Goal: Find specific page/section: Find specific page/section

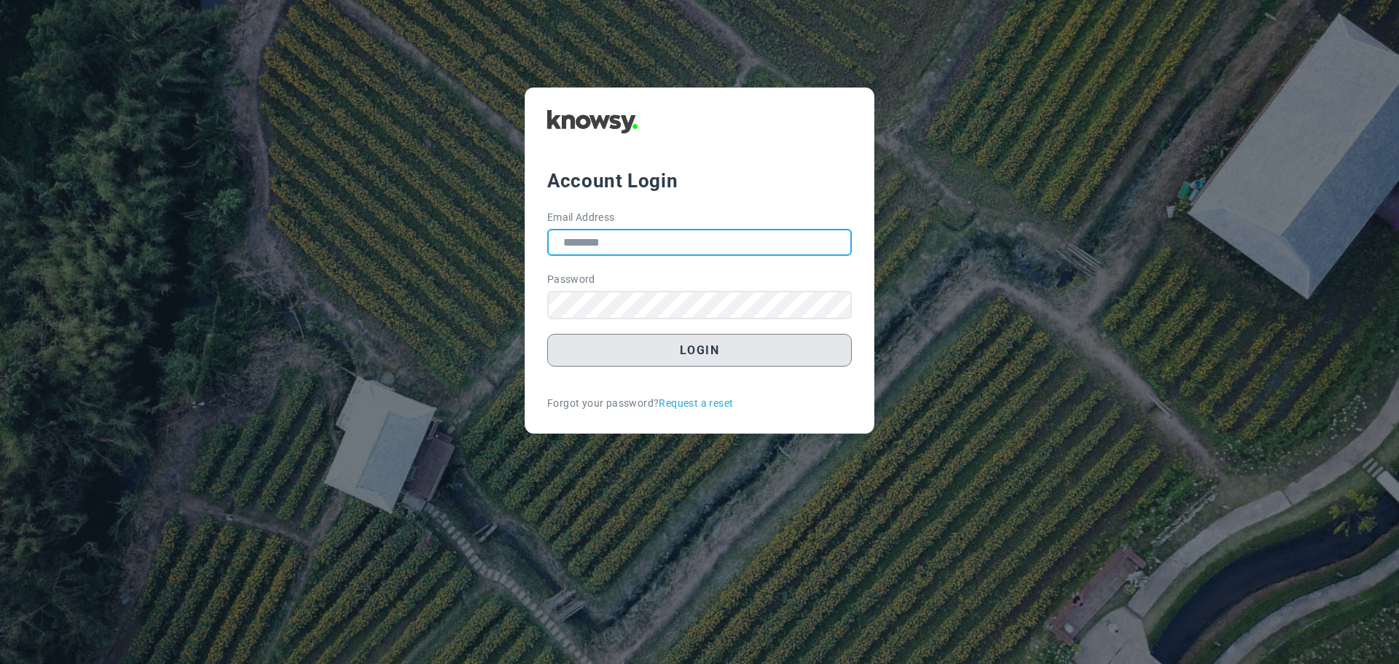
type input "**********"
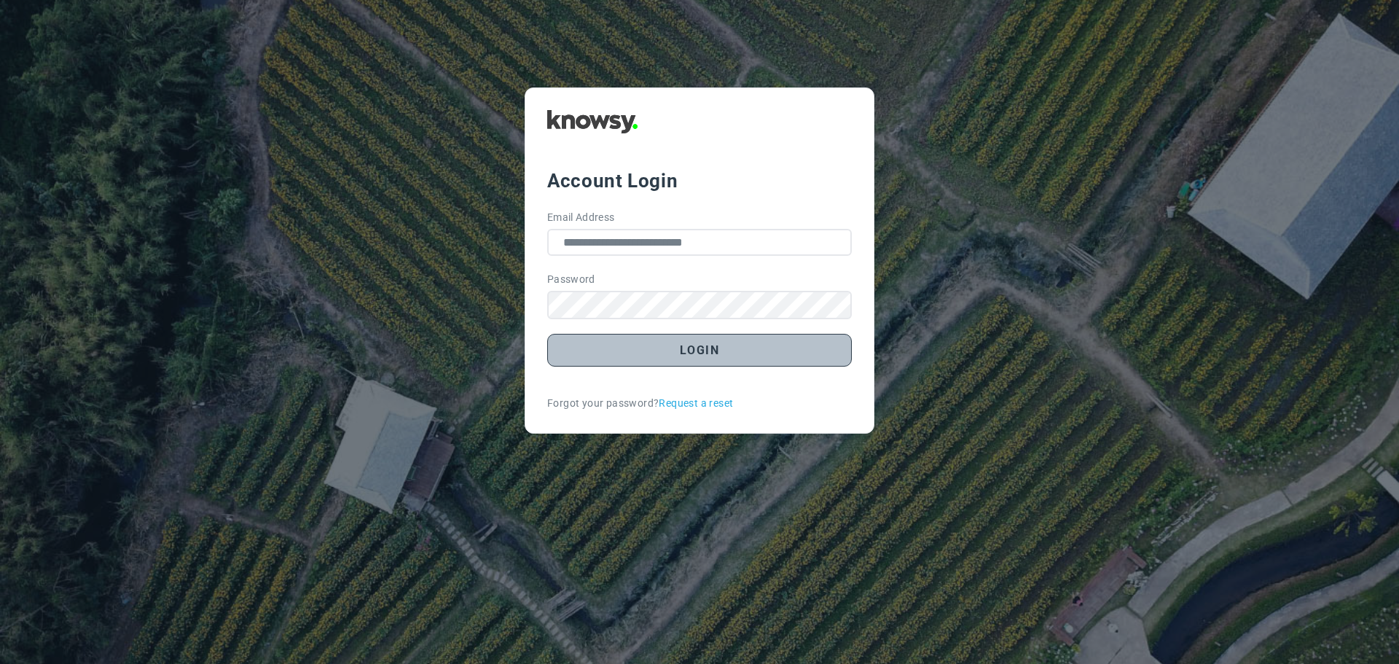
click at [686, 353] on button "Login" at bounding box center [699, 350] width 305 height 33
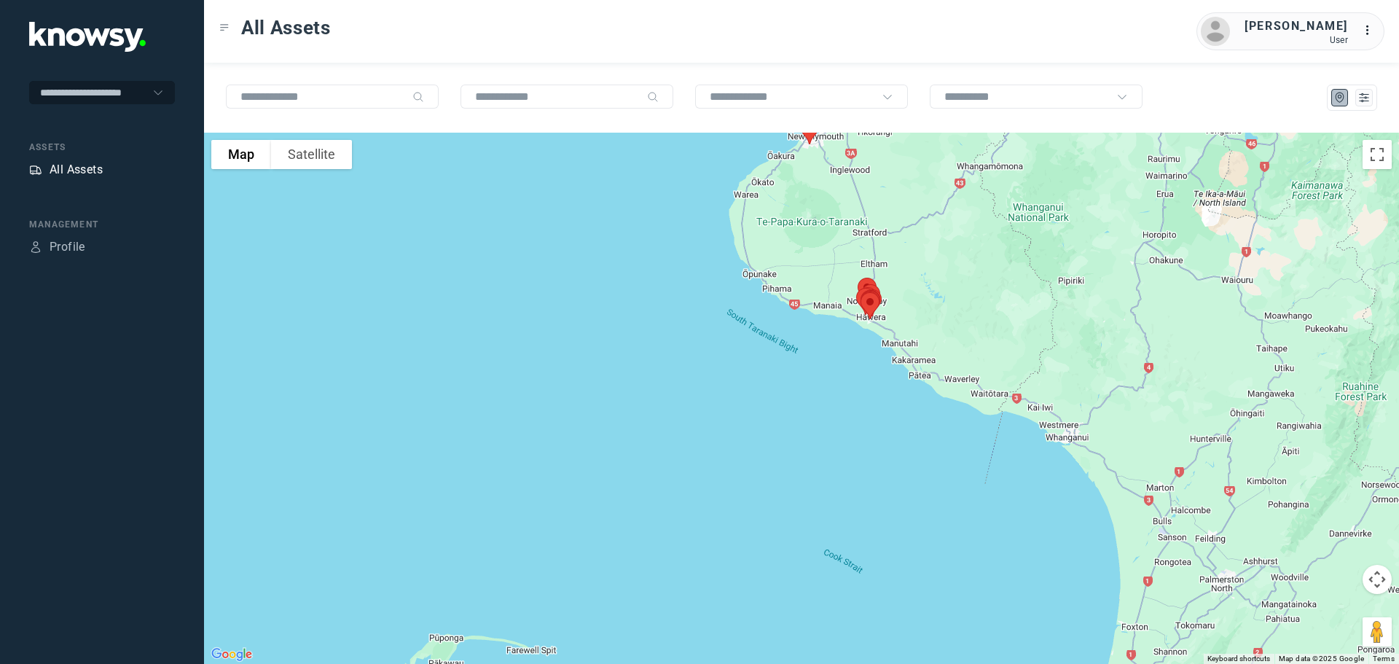
click at [92, 165] on div "All Assets" at bounding box center [76, 169] width 53 height 17
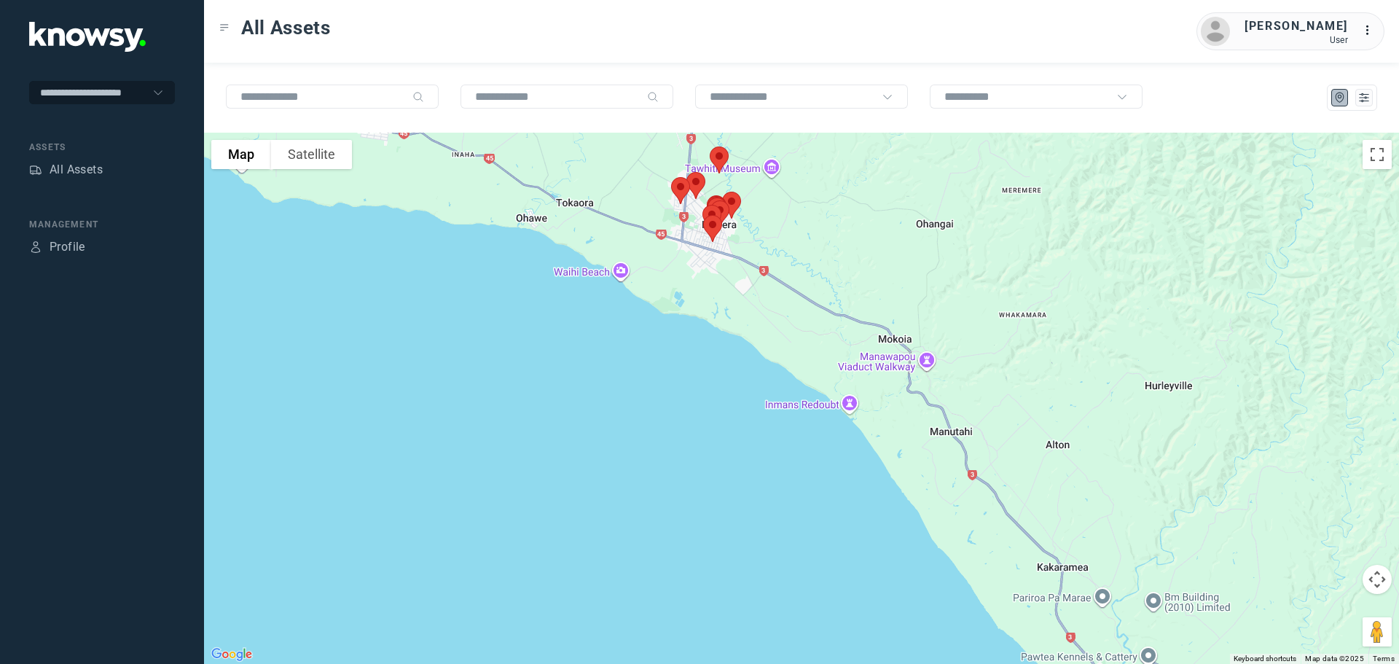
drag, startPoint x: 801, startPoint y: 300, endPoint x: 878, endPoint y: 180, distance: 142.9
click at [876, 179] on div at bounding box center [801, 398] width 1195 height 531
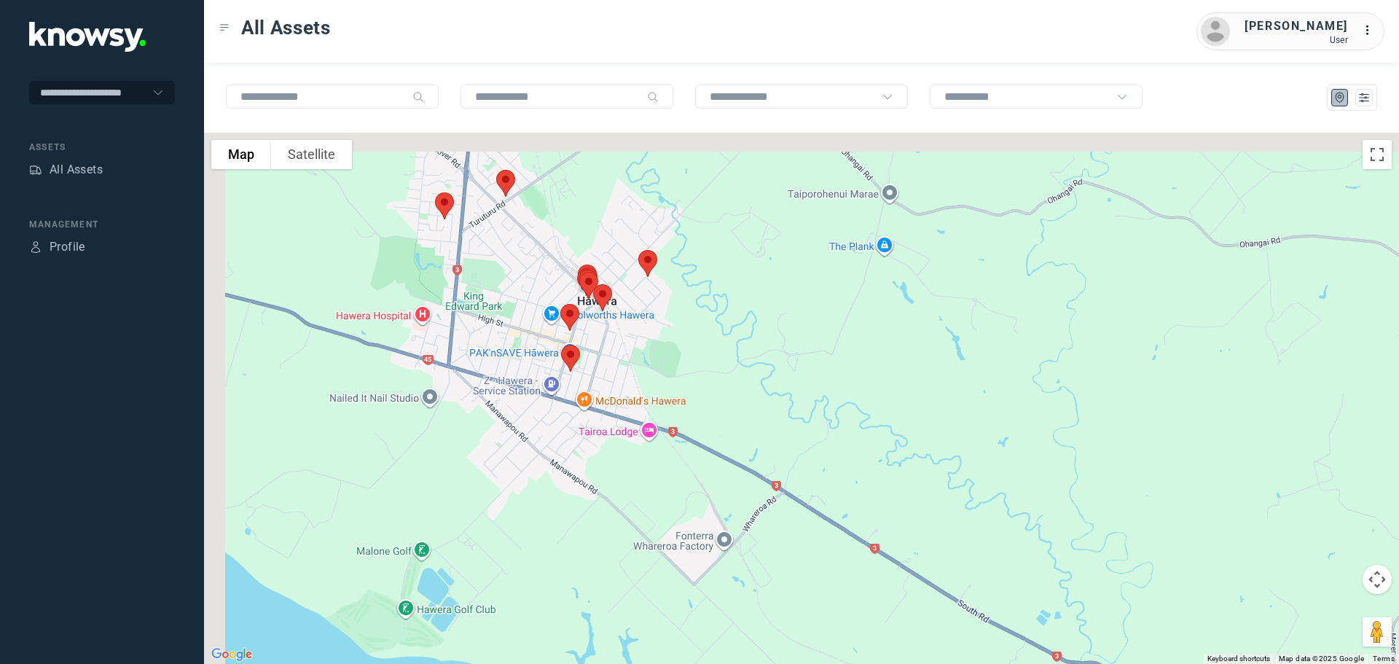
drag, startPoint x: 703, startPoint y: 196, endPoint x: 905, endPoint y: 335, distance: 245.1
click at [905, 335] on div at bounding box center [801, 398] width 1195 height 531
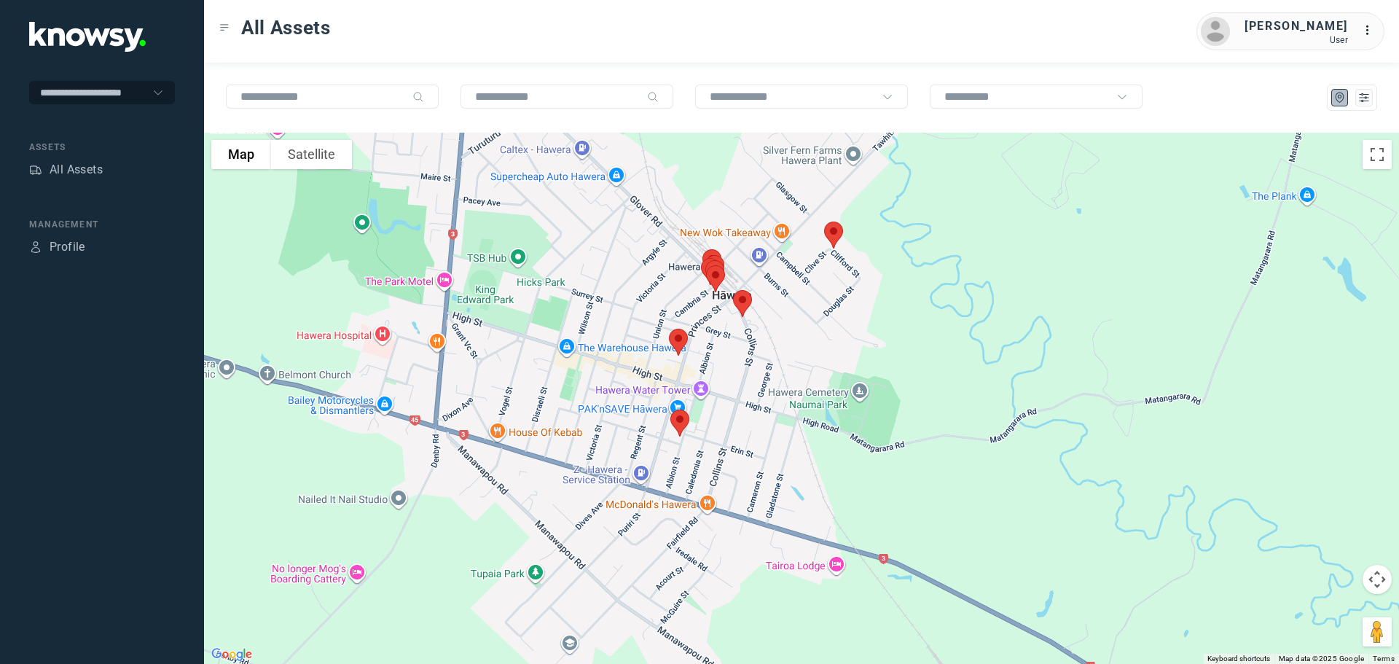
drag, startPoint x: 717, startPoint y: 386, endPoint x: 907, endPoint y: 286, distance: 215.1
click at [907, 286] on div at bounding box center [801, 398] width 1195 height 531
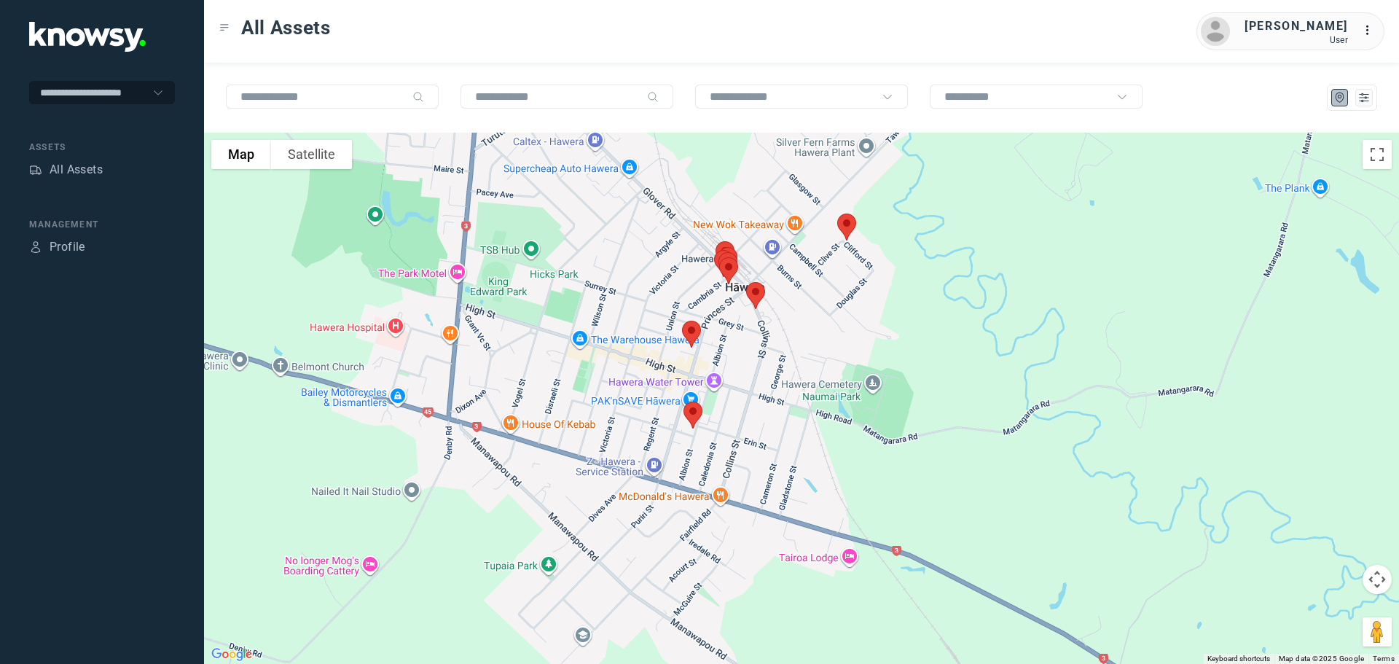
click at [690, 415] on img at bounding box center [693, 415] width 31 height 39
click at [745, 321] on button "Close" at bounding box center [740, 332] width 35 height 35
click at [690, 333] on img at bounding box center [691, 334] width 31 height 39
click at [747, 241] on button "Close" at bounding box center [738, 252] width 35 height 35
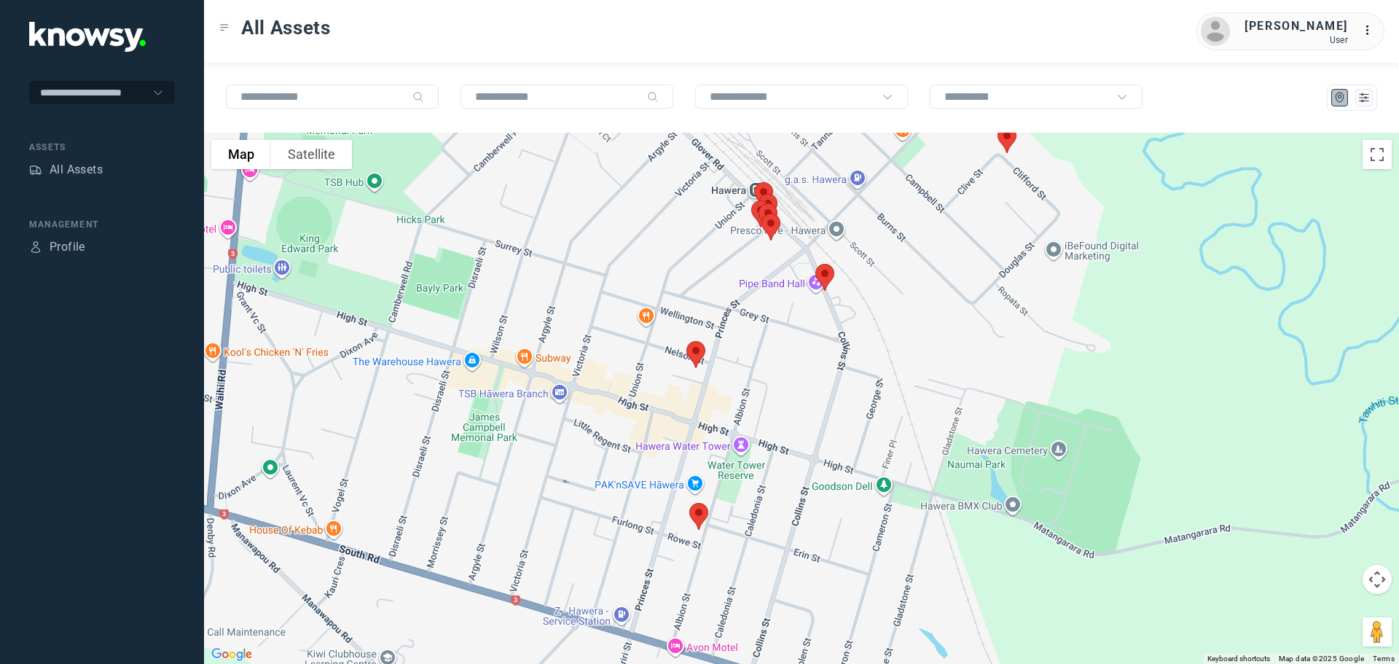
drag, startPoint x: 769, startPoint y: 264, endPoint x: 823, endPoint y: 460, distance: 202.8
click at [823, 460] on div at bounding box center [801, 398] width 1195 height 531
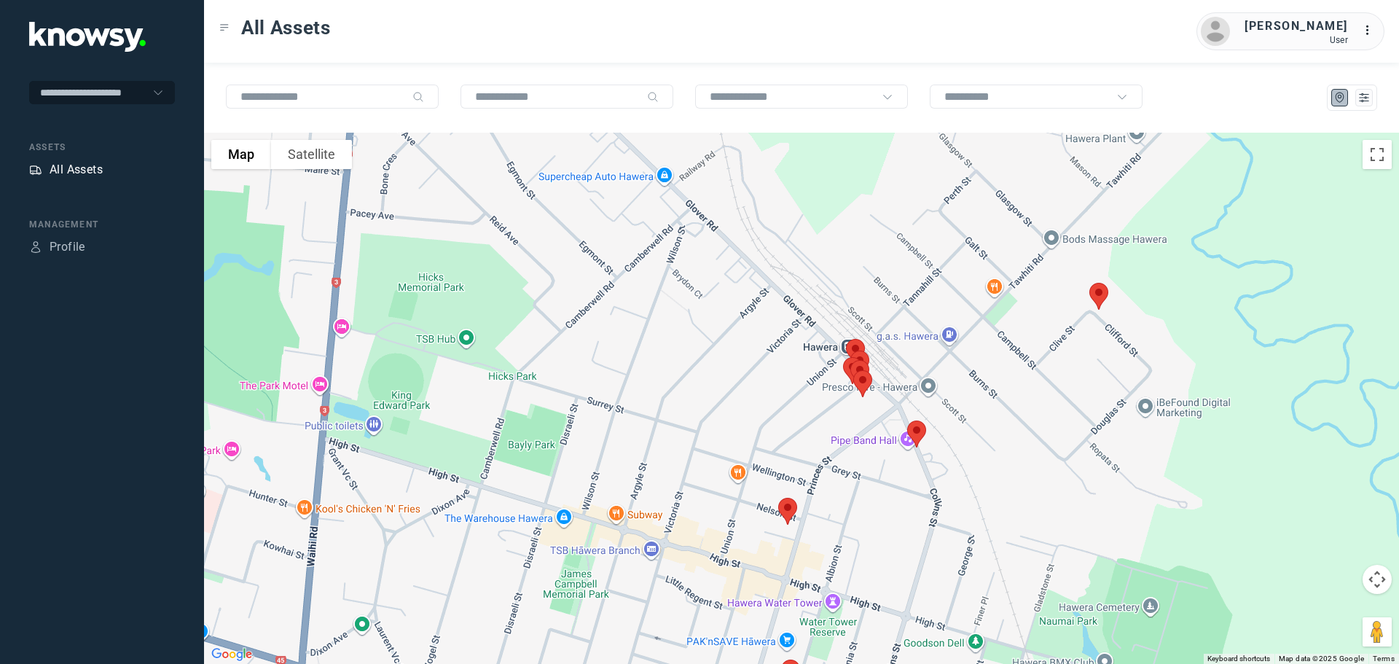
click at [73, 166] on div "All Assets" at bounding box center [76, 169] width 53 height 17
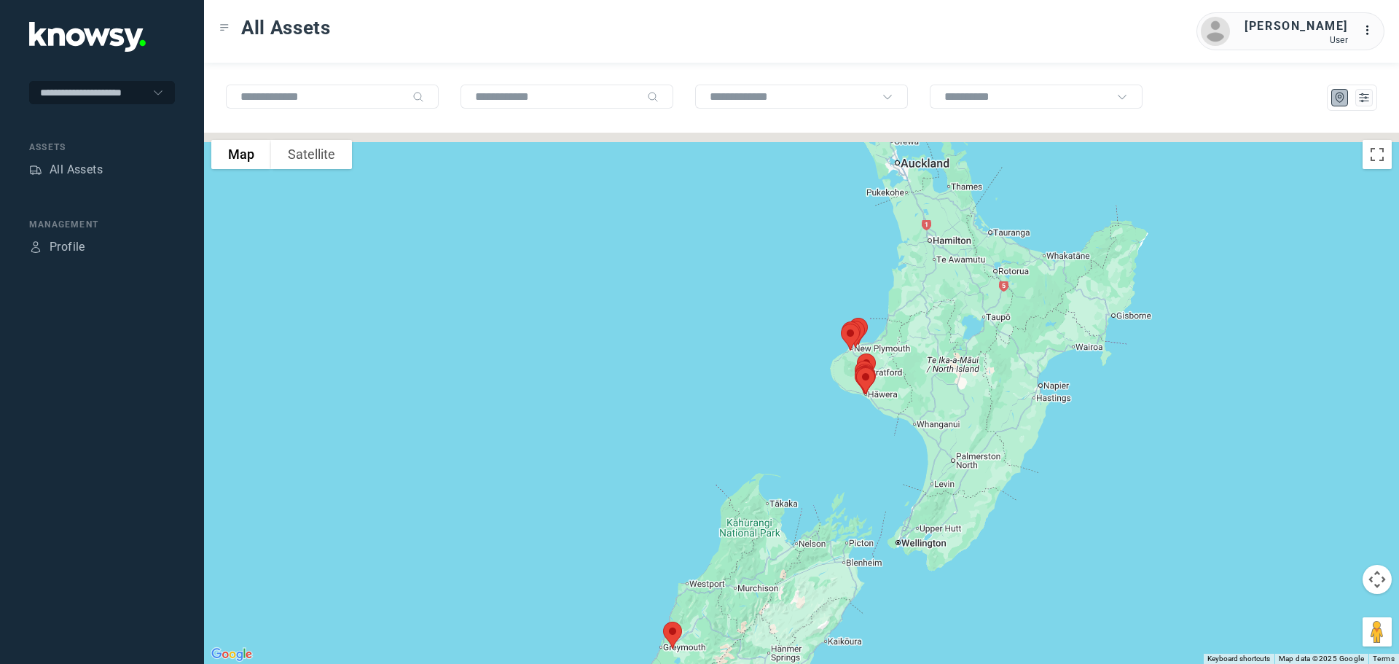
drag, startPoint x: 909, startPoint y: 254, endPoint x: 851, endPoint y: 383, distance: 141.2
click at [858, 496] on div "To navigate, press the arrow keys." at bounding box center [1366, 496] width 1195 height 0
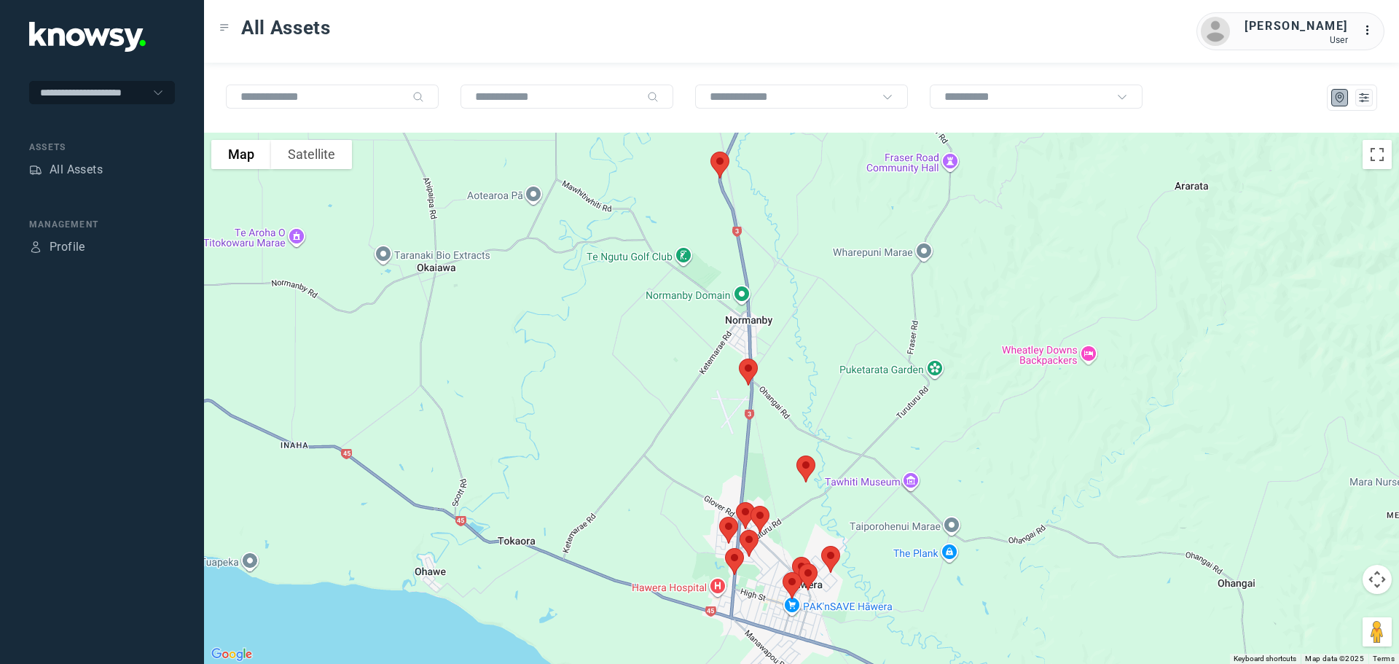
drag, startPoint x: 796, startPoint y: 479, endPoint x: 972, endPoint y: 437, distance: 180.6
click at [972, 437] on div at bounding box center [801, 398] width 1195 height 531
click at [721, 162] on img at bounding box center [720, 165] width 31 height 39
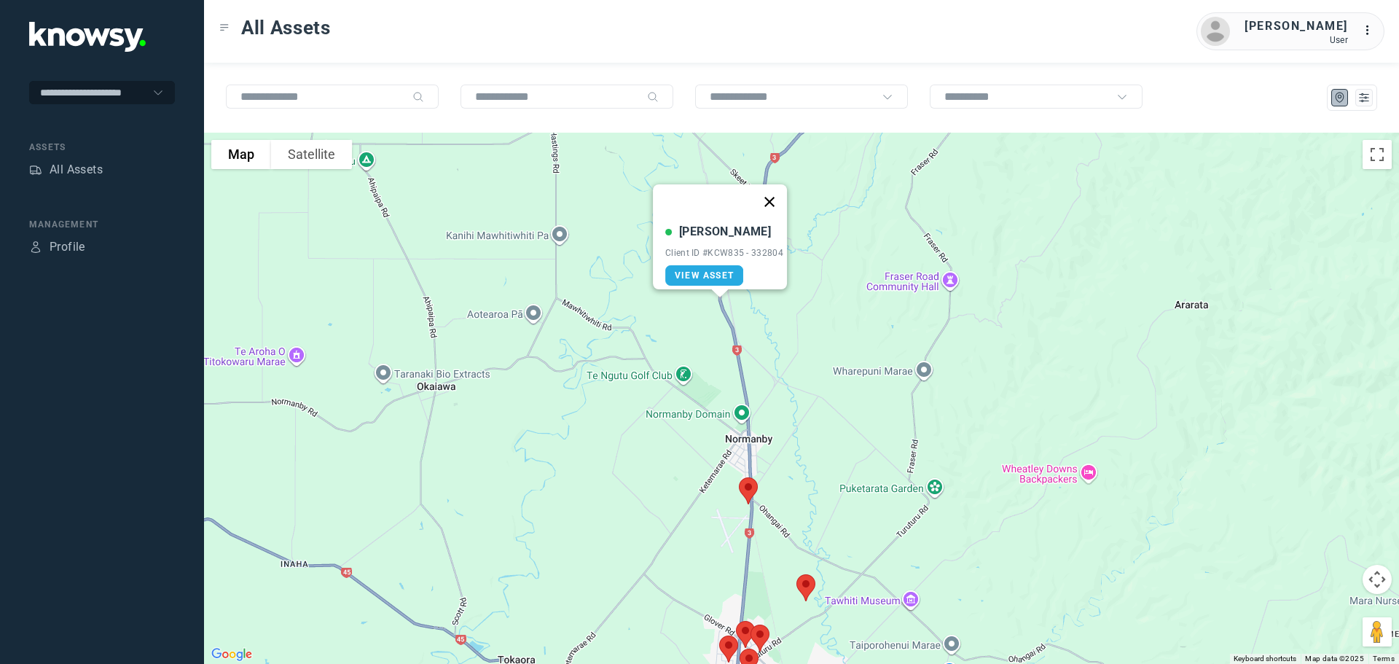
click at [779, 191] on button "Close" at bounding box center [769, 201] width 35 height 35
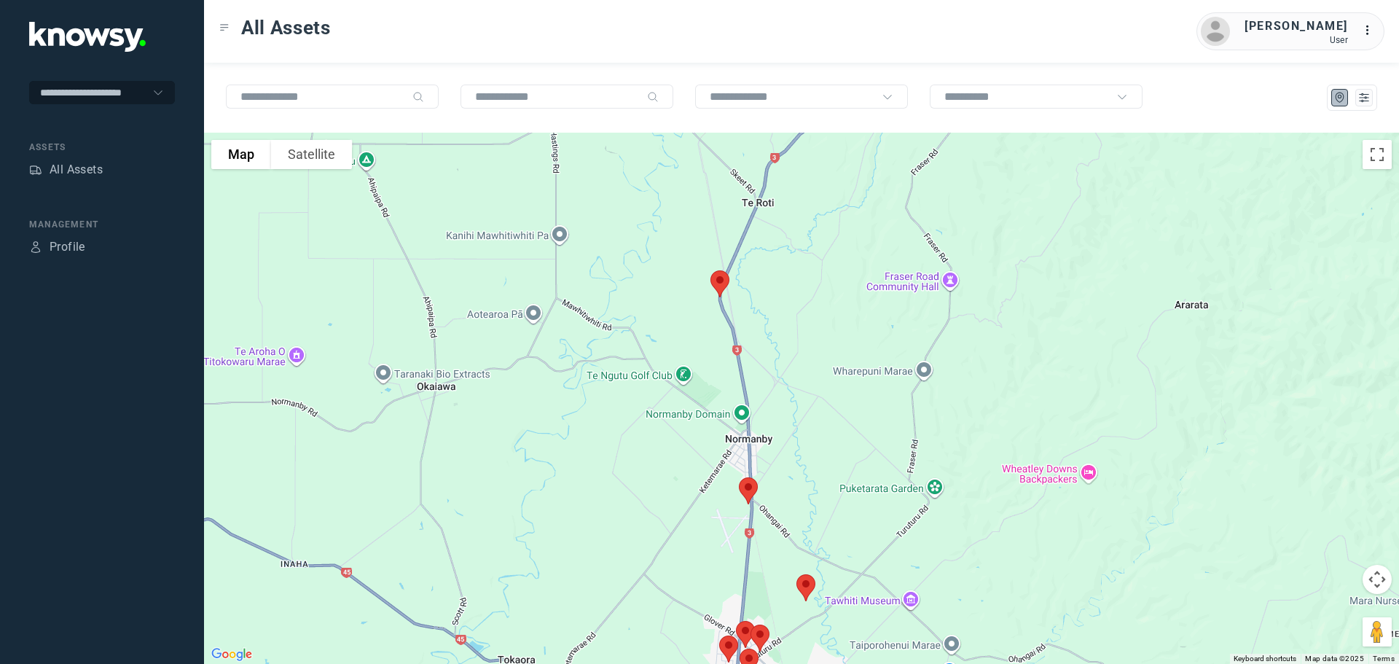
click at [746, 490] on img at bounding box center [748, 490] width 31 height 39
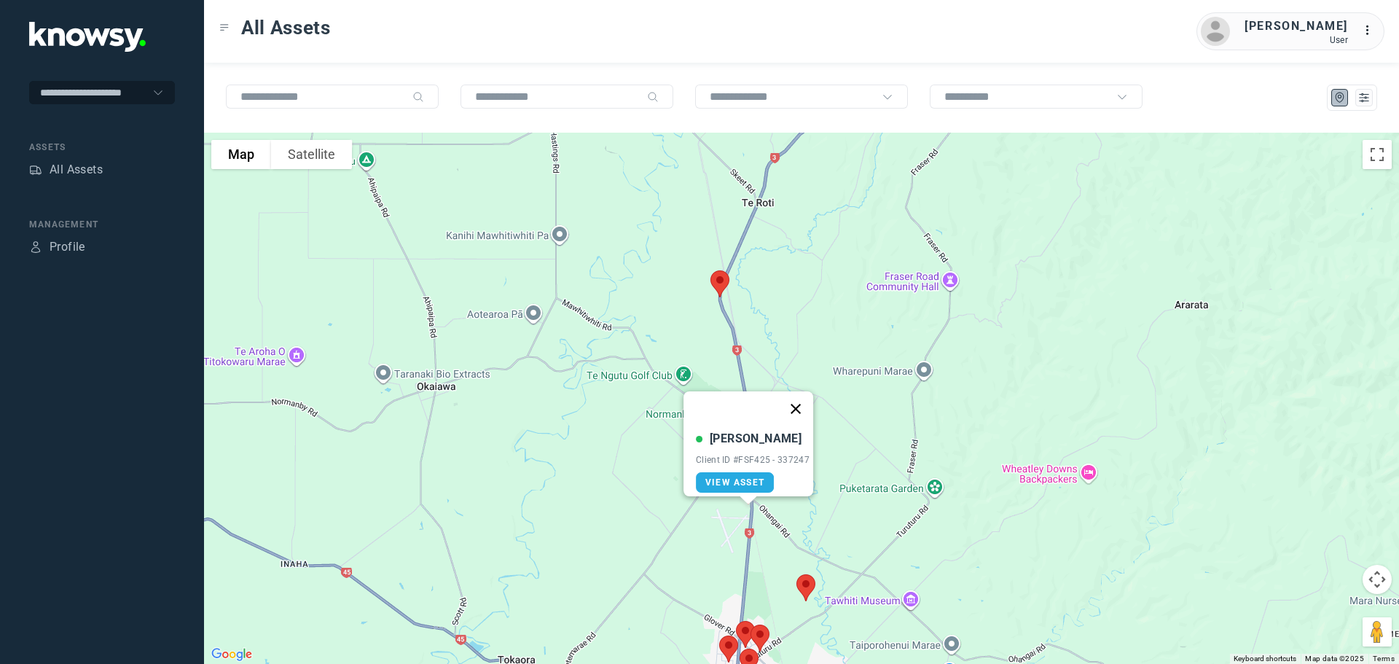
click at [804, 396] on button "Close" at bounding box center [795, 408] width 35 height 35
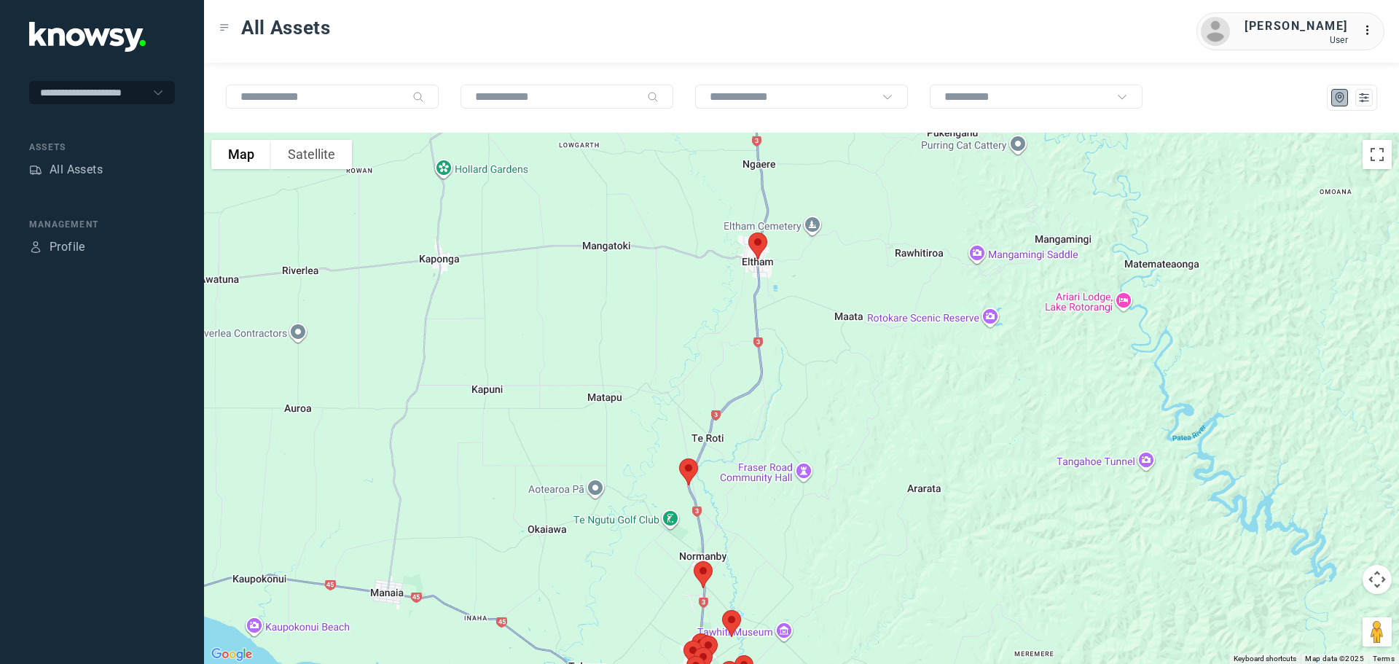
drag, startPoint x: 856, startPoint y: 238, endPoint x: 785, endPoint y: 448, distance: 221.4
click at [785, 448] on div at bounding box center [801, 398] width 1195 height 531
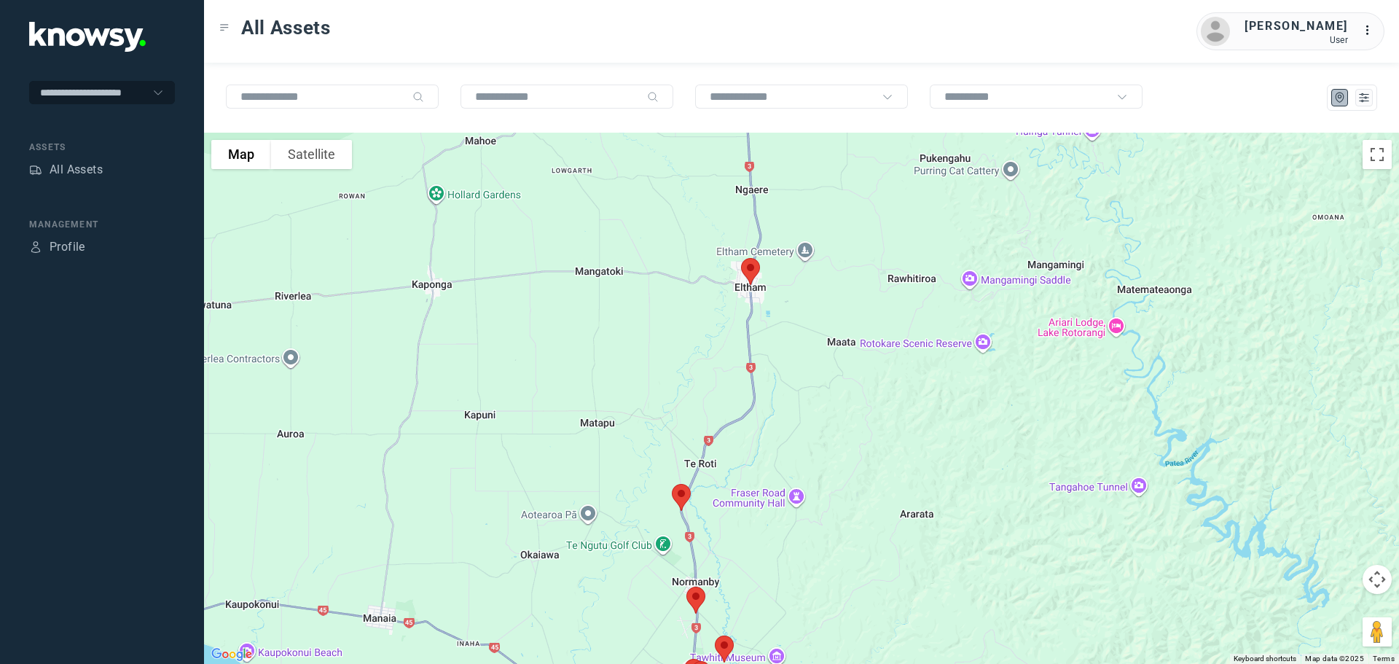
click at [754, 267] on img at bounding box center [750, 271] width 31 height 39
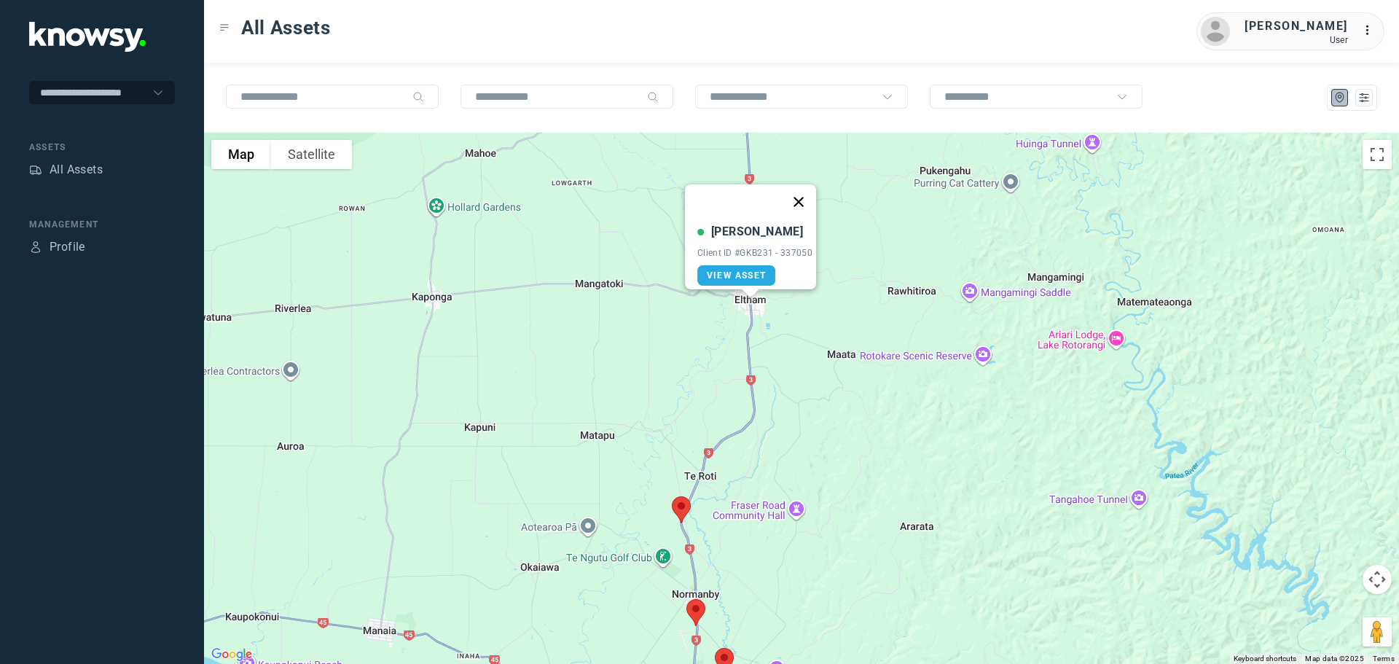
click at [804, 190] on button "Close" at bounding box center [798, 201] width 35 height 35
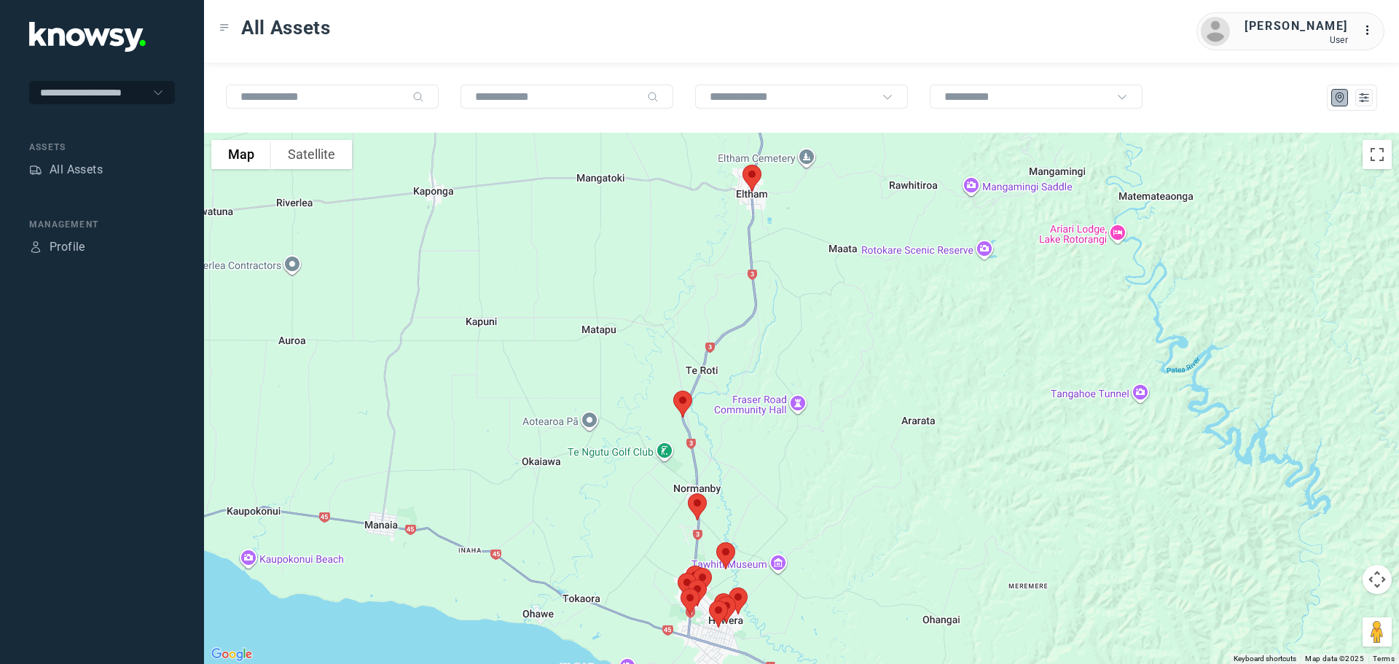
drag, startPoint x: 764, startPoint y: 504, endPoint x: 788, endPoint y: 284, distance: 221.3
click at [788, 284] on div at bounding box center [801, 398] width 1195 height 531
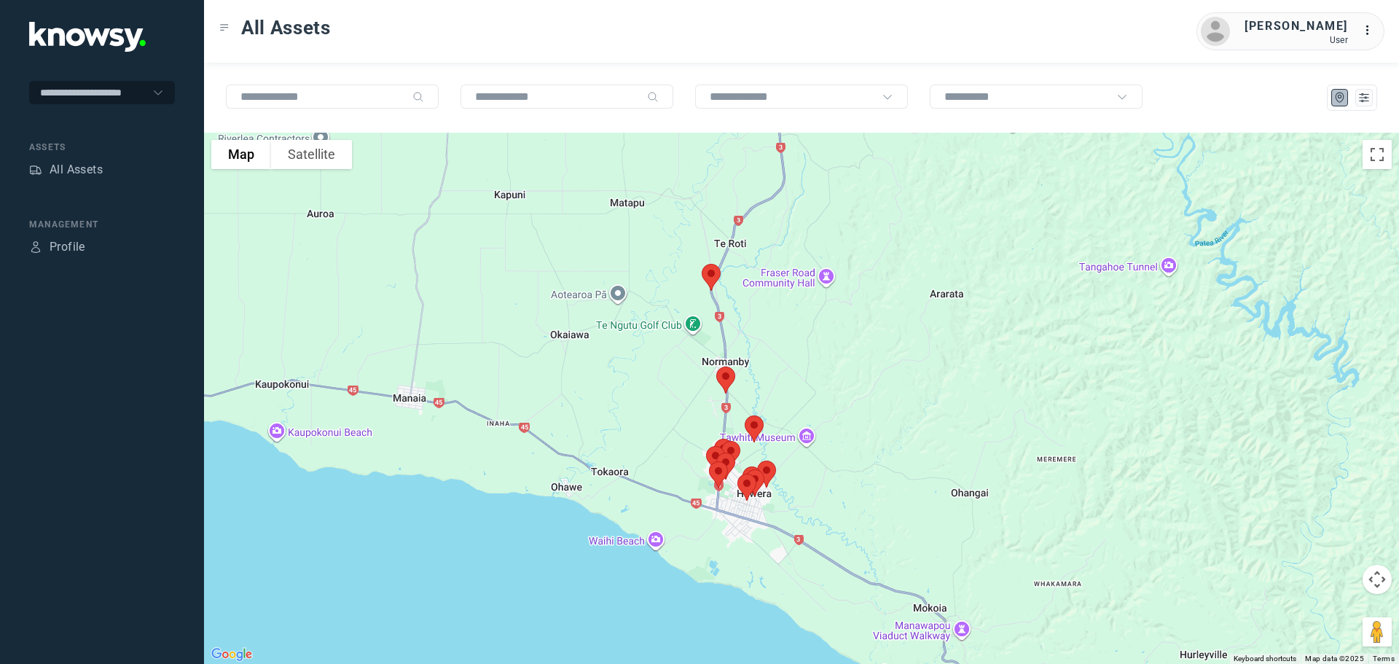
click at [755, 428] on img at bounding box center [754, 428] width 31 height 39
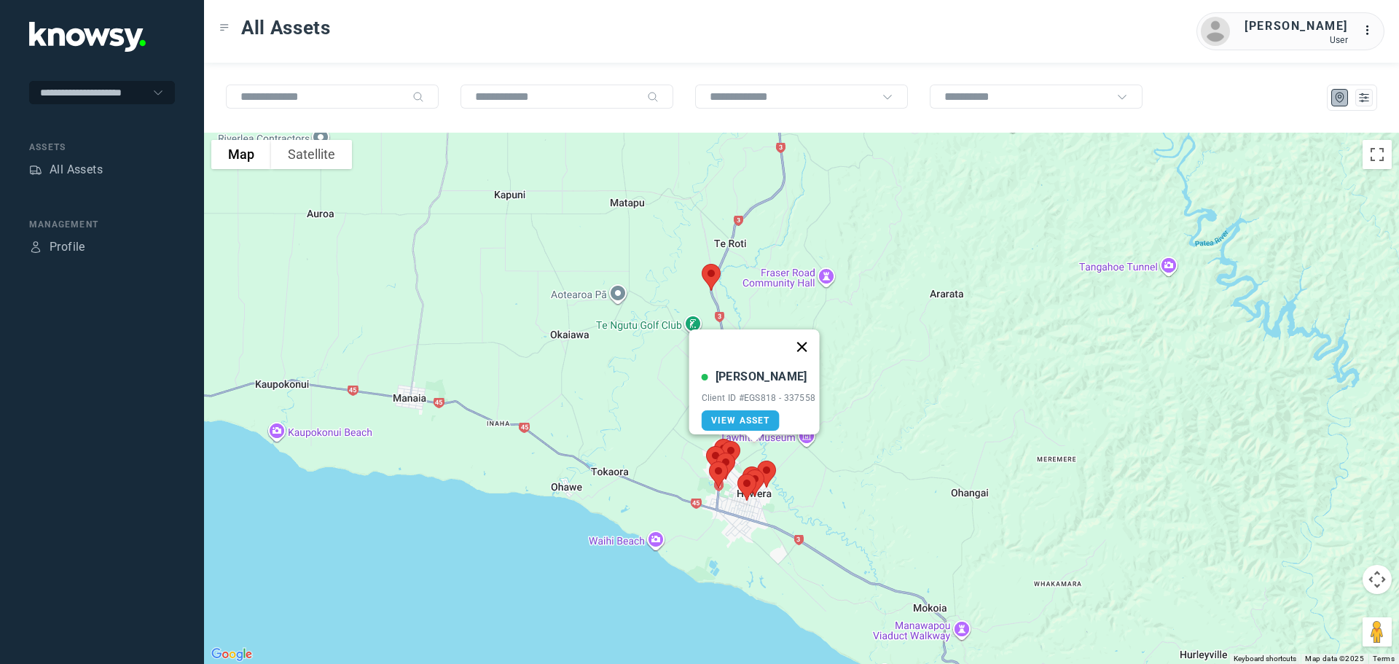
click at [807, 334] on button "Close" at bounding box center [801, 346] width 35 height 35
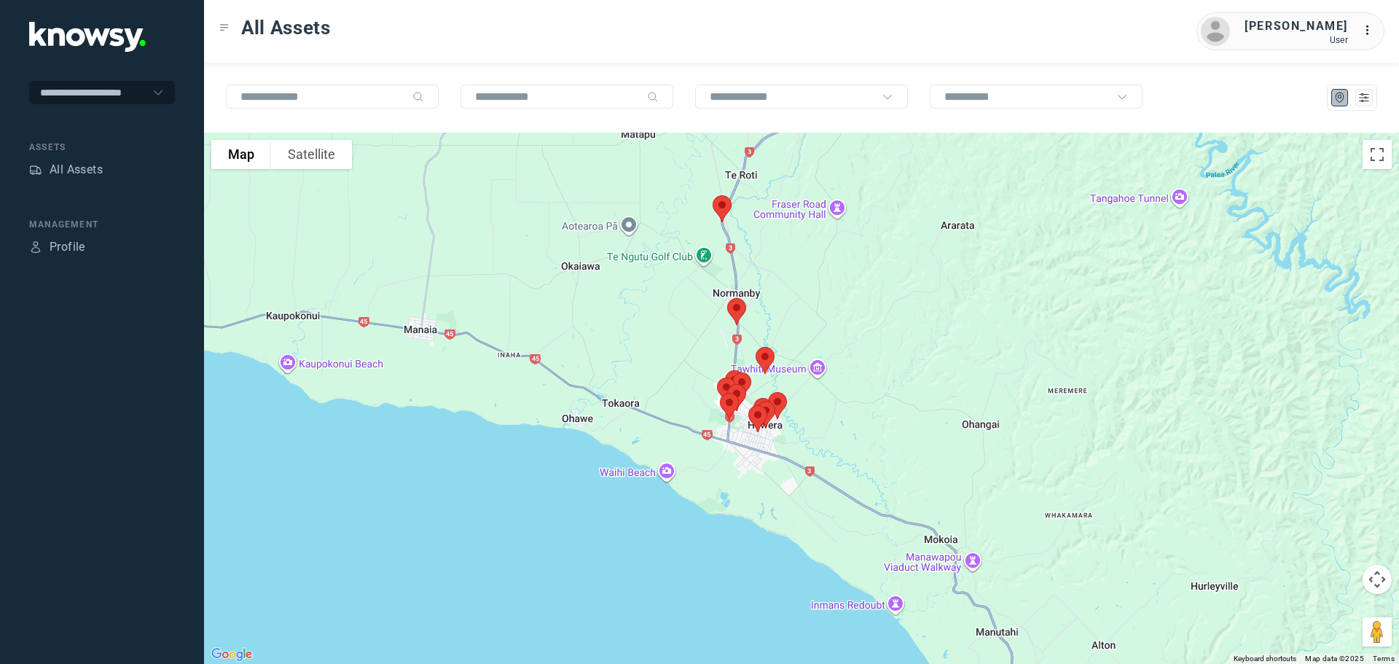
drag, startPoint x: 901, startPoint y: 244, endPoint x: 911, endPoint y: 175, distance: 70.0
click at [911, 175] on div at bounding box center [801, 398] width 1195 height 531
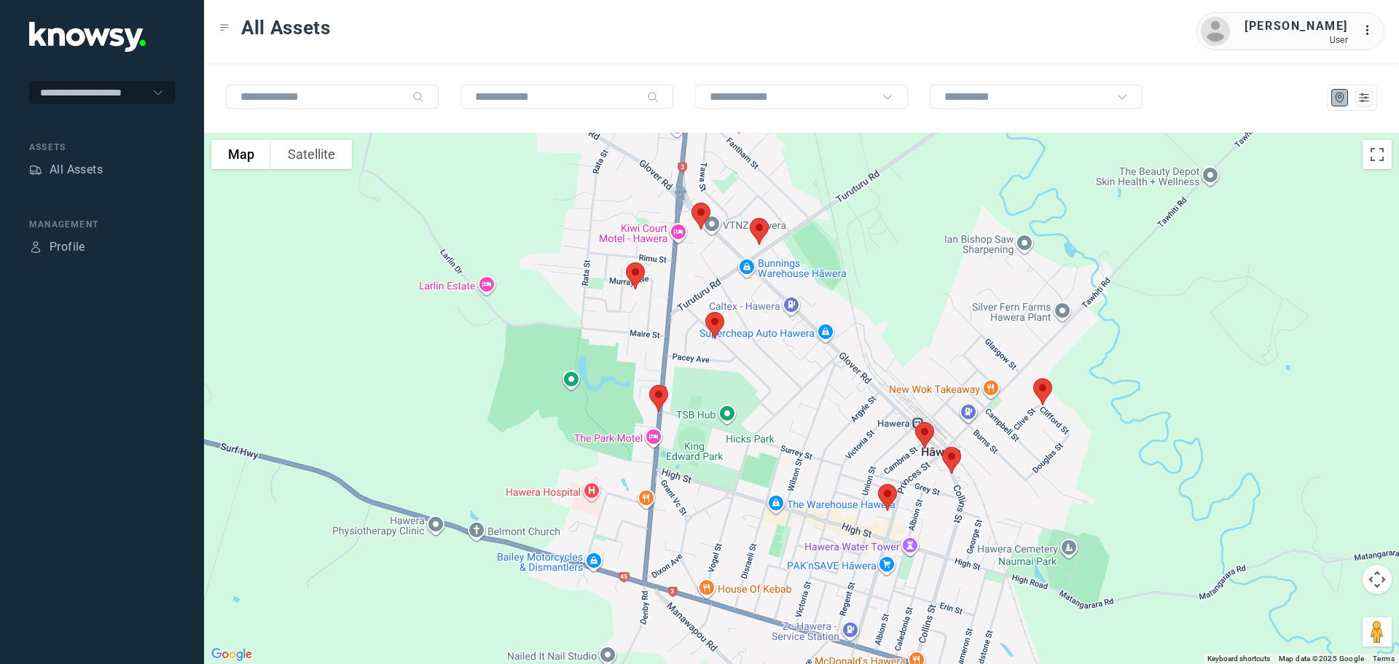
drag, startPoint x: 587, startPoint y: 456, endPoint x: 1008, endPoint y: 54, distance: 582.3
click at [1008, 54] on div "All Assets [PERSON_NAME] User ... To navigate the map with touch gestures doubl…" at bounding box center [801, 332] width 1195 height 664
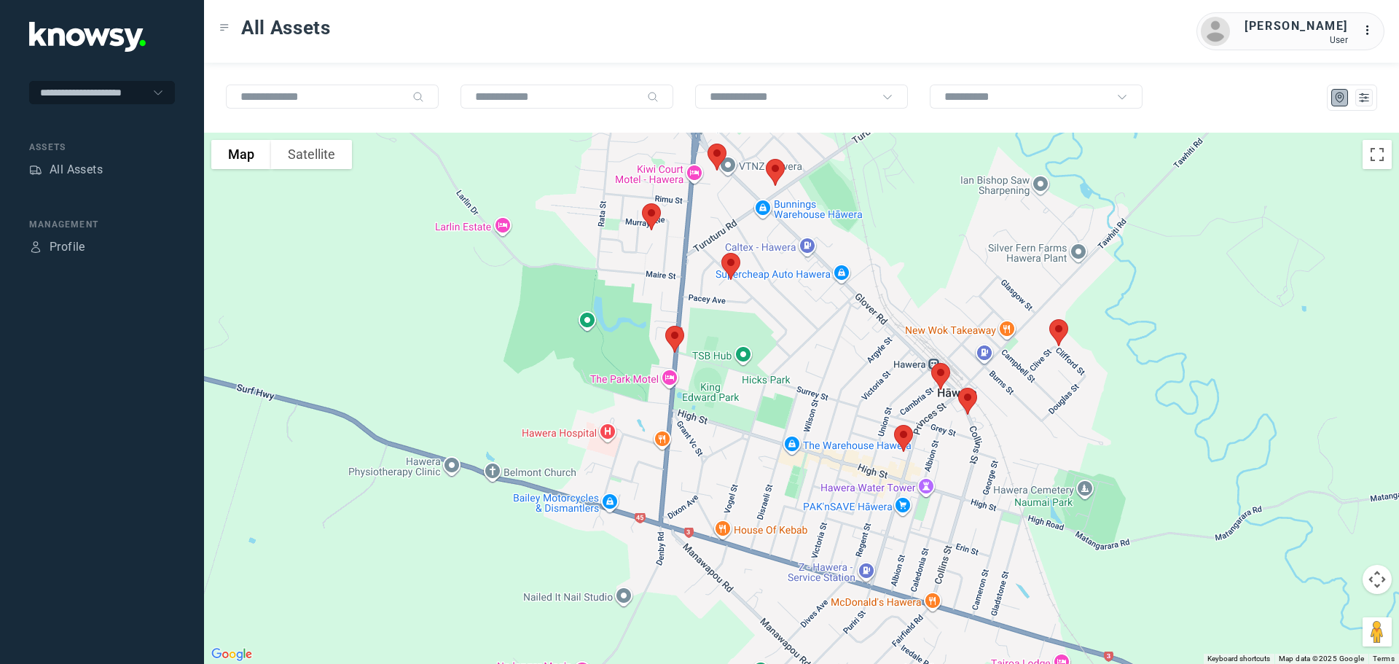
click at [903, 432] on img at bounding box center [903, 438] width 31 height 39
click at [962, 346] on button "Close" at bounding box center [950, 356] width 35 height 35
click at [675, 338] on img at bounding box center [674, 339] width 31 height 39
click at [732, 246] on button "Close" at bounding box center [722, 257] width 35 height 35
click at [651, 213] on img at bounding box center [651, 216] width 31 height 39
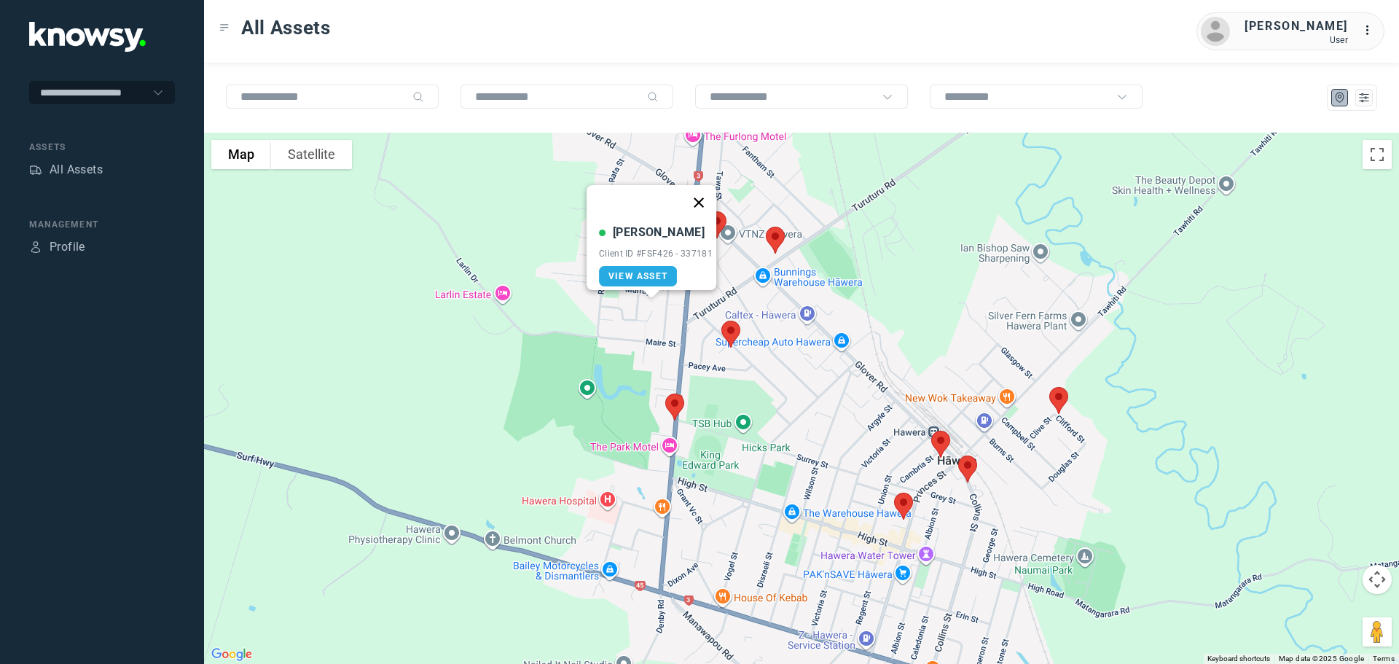
click at [704, 195] on button "Close" at bounding box center [698, 202] width 35 height 35
click at [774, 237] on img at bounding box center [775, 240] width 31 height 39
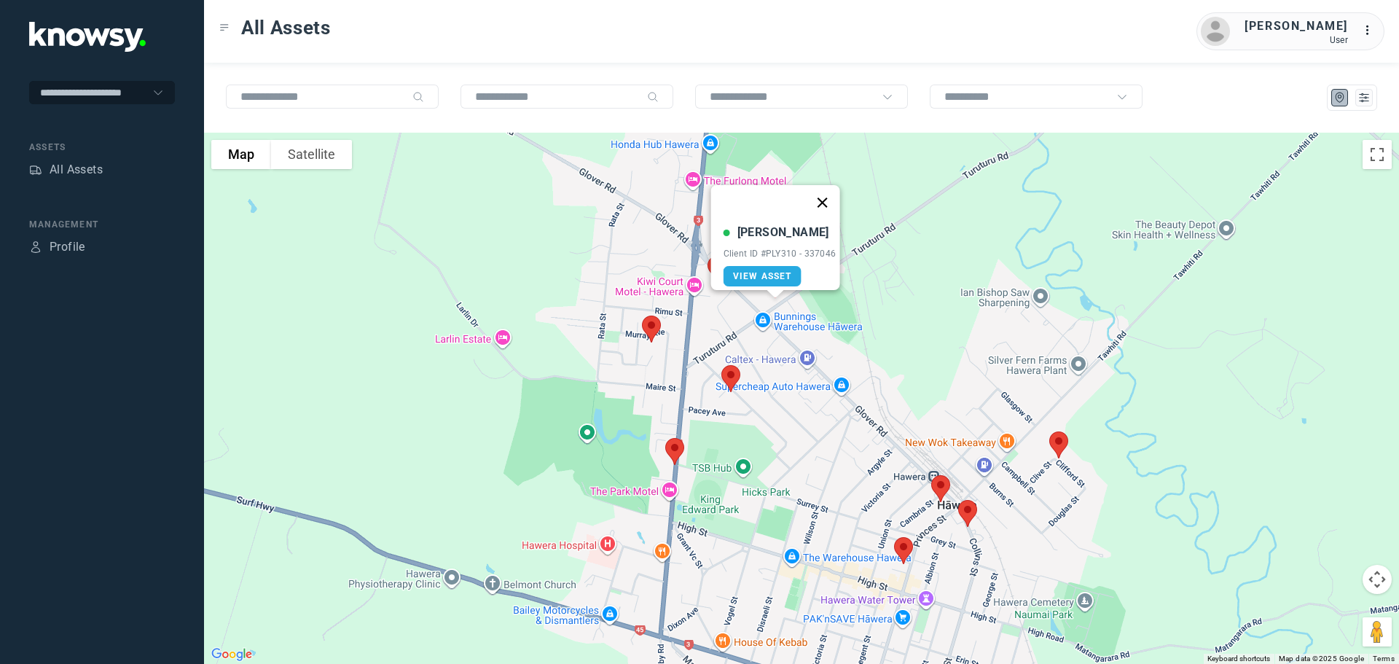
click at [829, 187] on button "Close" at bounding box center [821, 202] width 35 height 35
click at [731, 374] on img at bounding box center [730, 378] width 31 height 39
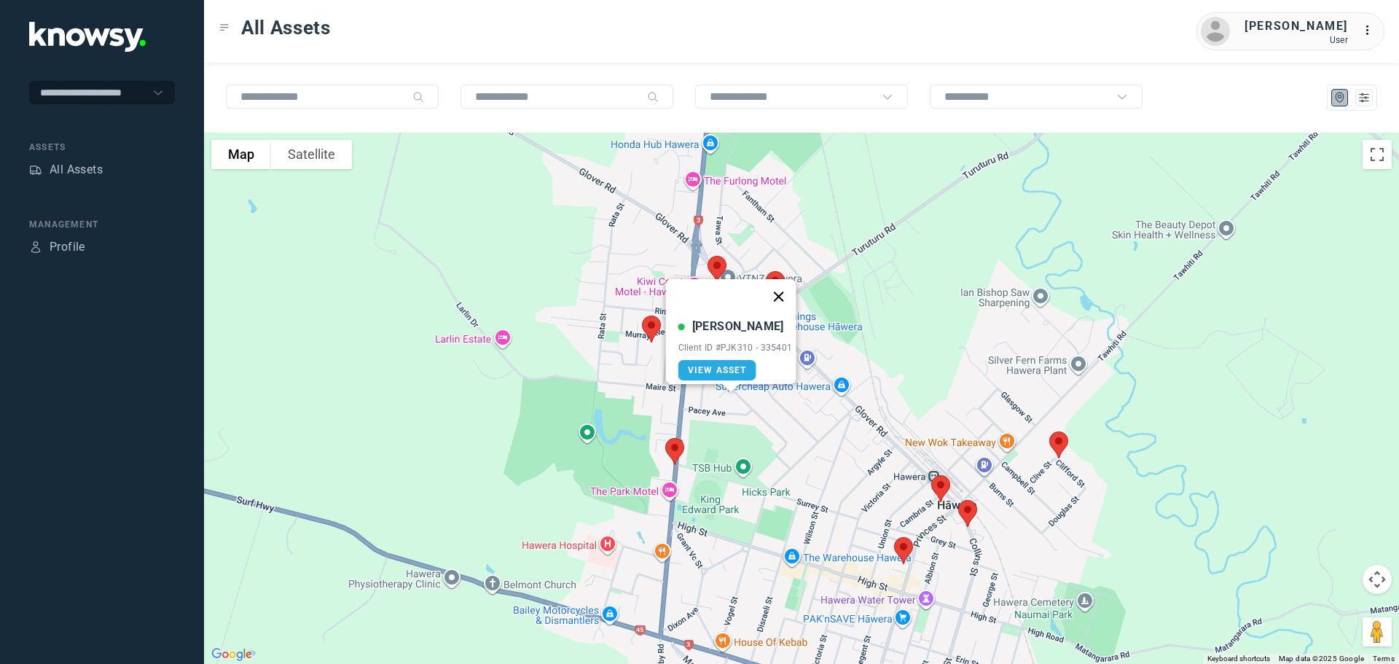
click at [781, 291] on button "Close" at bounding box center [778, 296] width 35 height 35
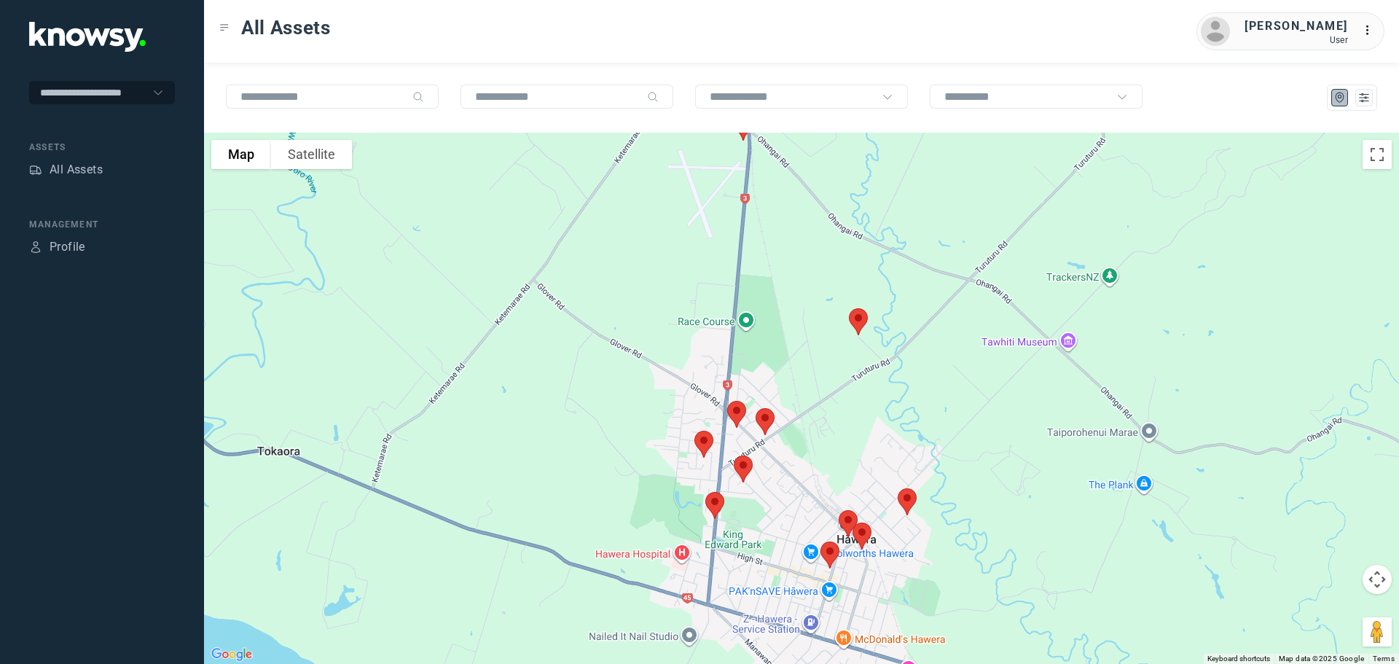
drag, startPoint x: 898, startPoint y: 310, endPoint x: 865, endPoint y: 414, distance: 109.4
click at [865, 414] on div at bounding box center [801, 398] width 1195 height 531
click at [858, 326] on img at bounding box center [857, 324] width 31 height 39
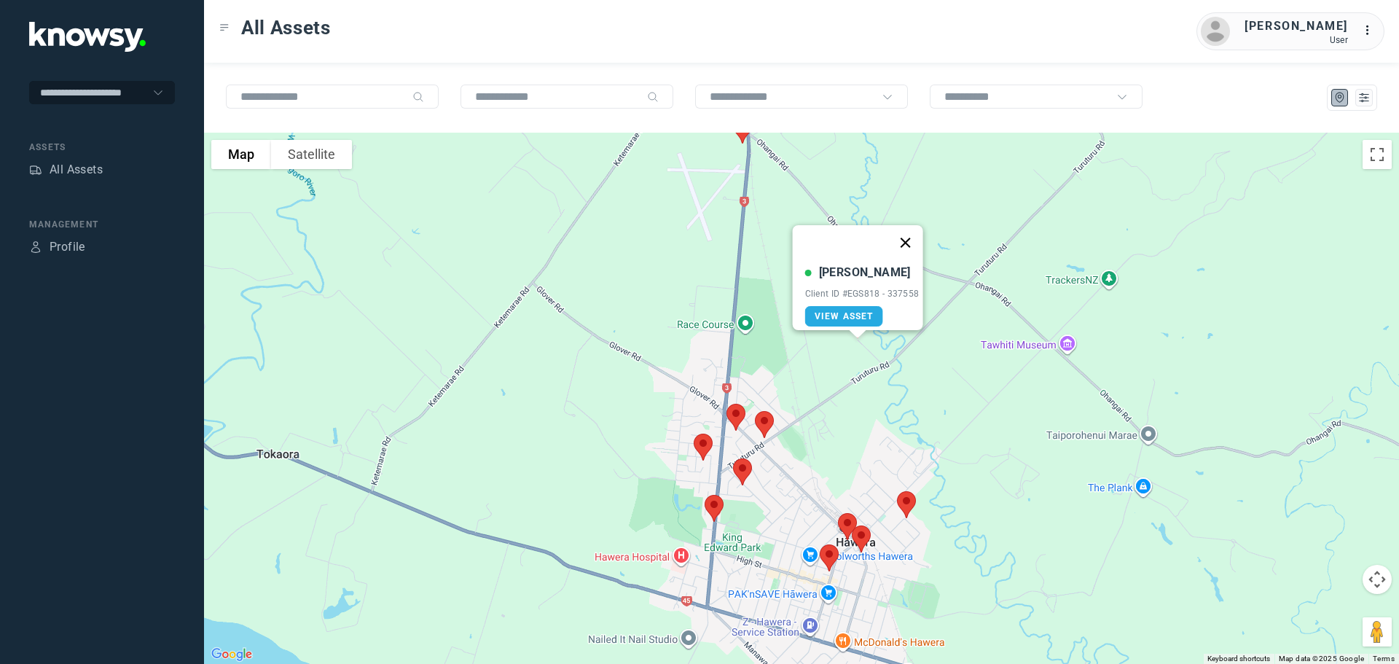
click at [917, 231] on button "Close" at bounding box center [904, 242] width 35 height 35
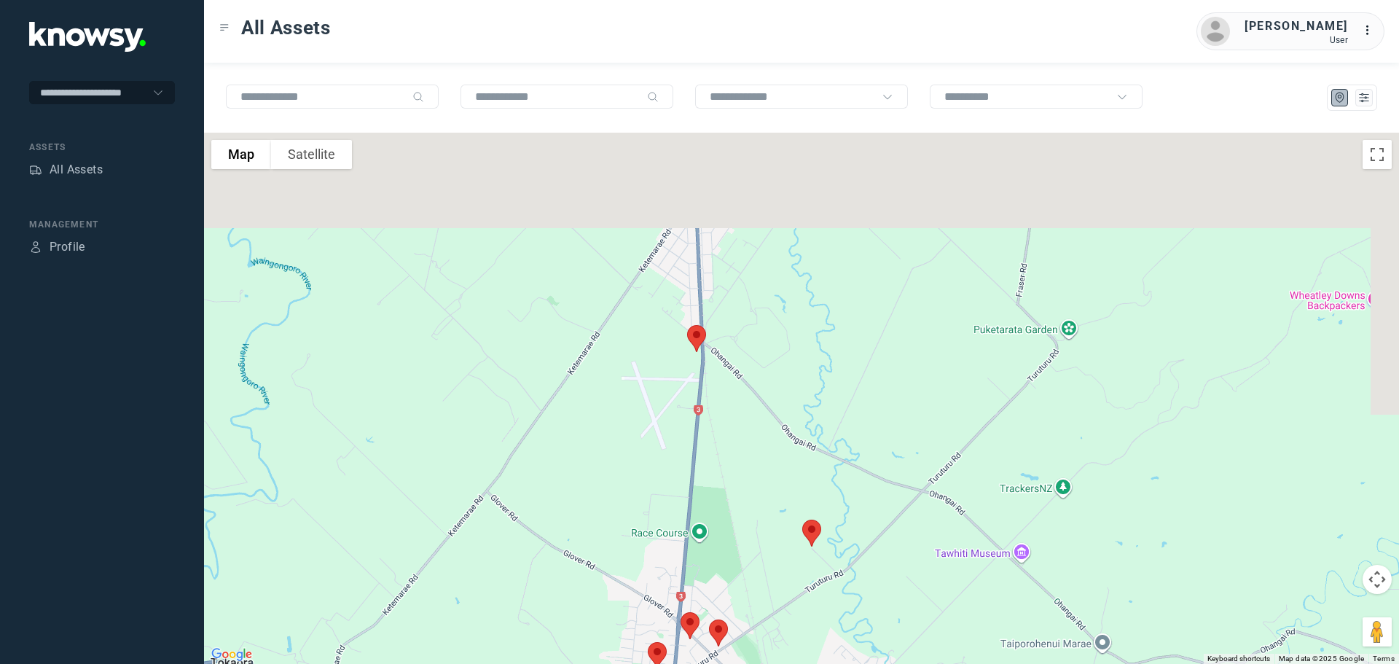
drag, startPoint x: 811, startPoint y: 271, endPoint x: 761, endPoint y: 480, distance: 214.9
click at [761, 480] on div at bounding box center [801, 398] width 1195 height 531
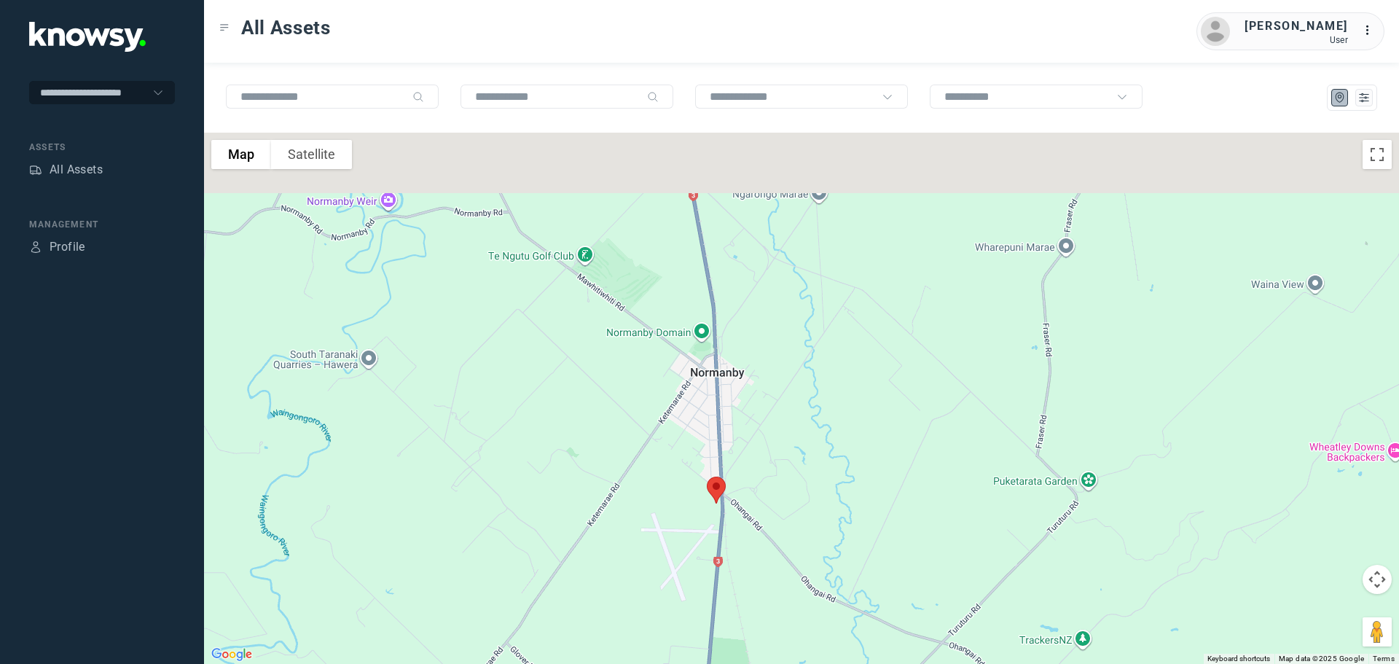
drag, startPoint x: 746, startPoint y: 338, endPoint x: 777, endPoint y: 479, distance: 143.9
click at [777, 479] on div at bounding box center [801, 398] width 1195 height 531
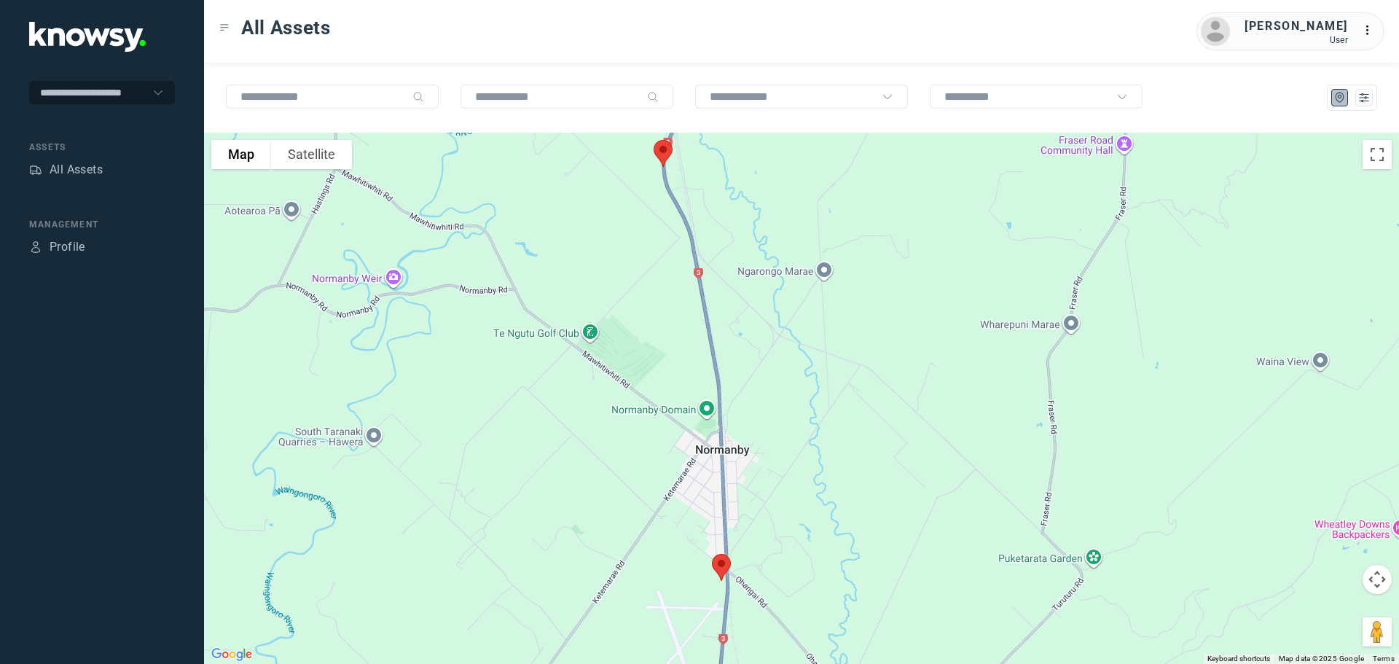
drag, startPoint x: 784, startPoint y: 335, endPoint x: 782, endPoint y: 496, distance: 161.0
click at [782, 496] on div at bounding box center [801, 398] width 1195 height 531
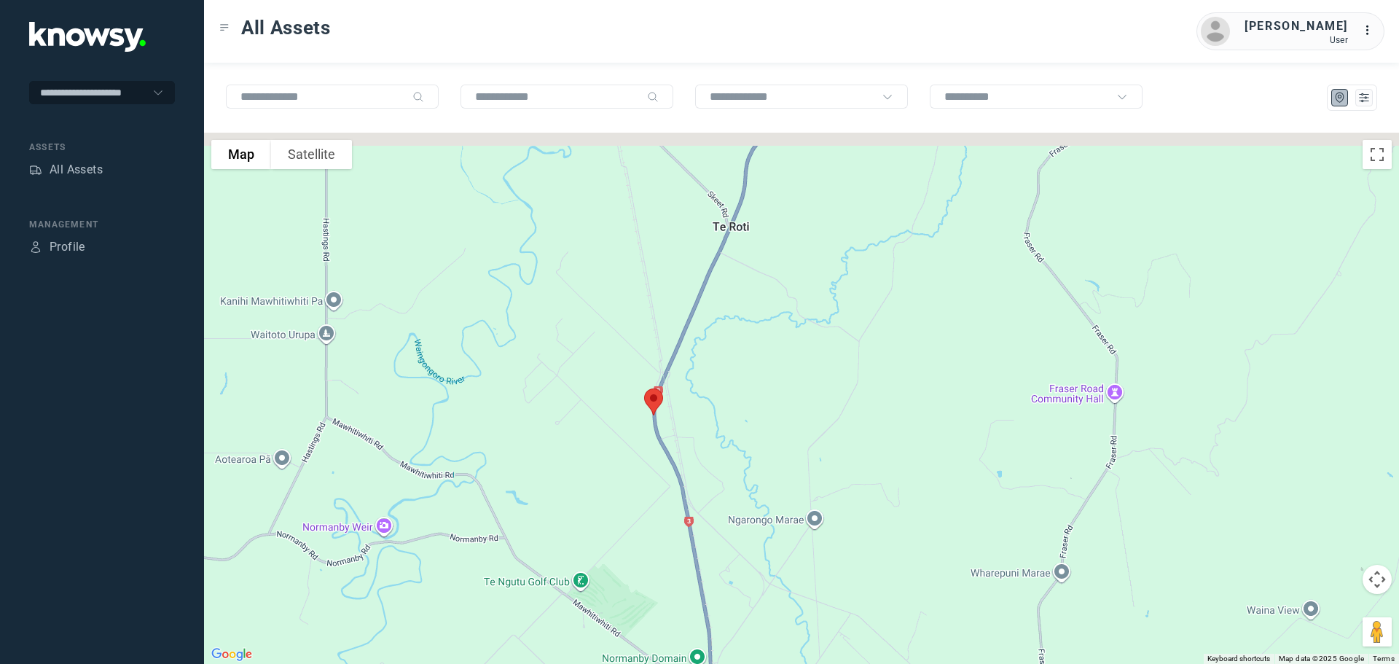
drag, startPoint x: 788, startPoint y: 374, endPoint x: 793, endPoint y: 420, distance: 46.2
click at [796, 419] on div at bounding box center [801, 398] width 1195 height 531
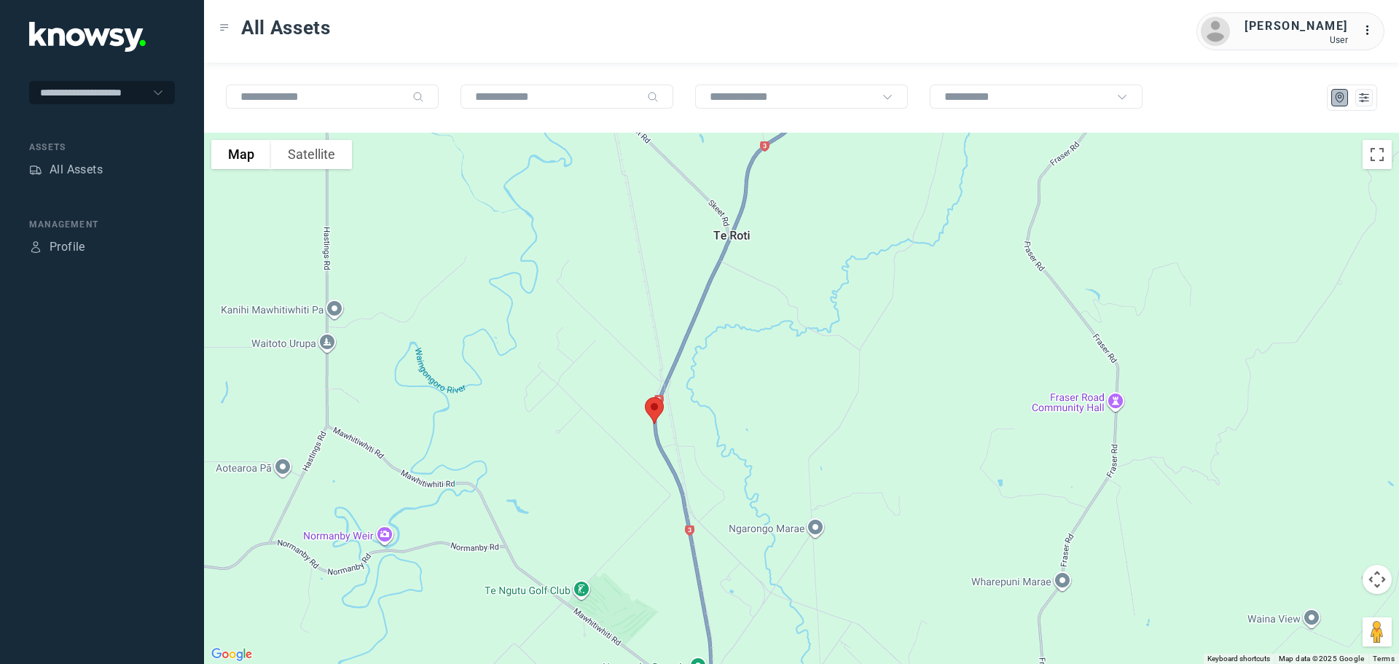
click at [654, 410] on img at bounding box center [654, 410] width 31 height 39
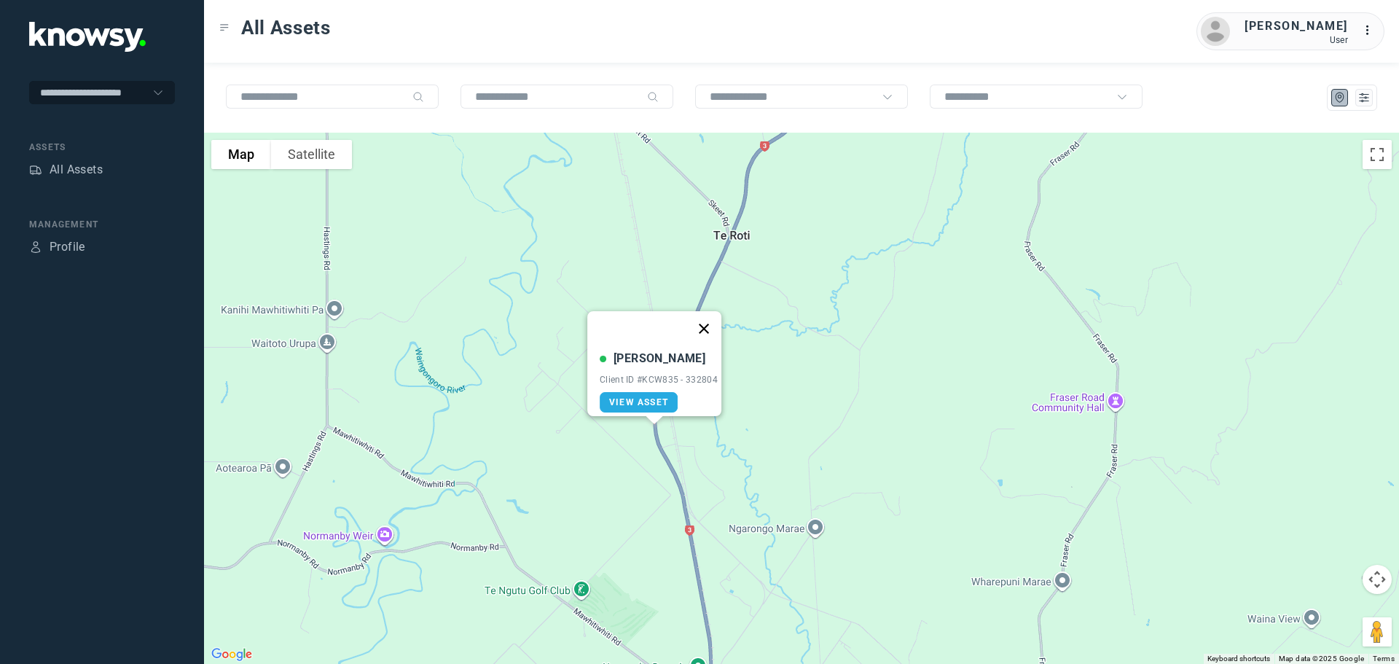
click at [717, 313] on button "Close" at bounding box center [703, 328] width 35 height 35
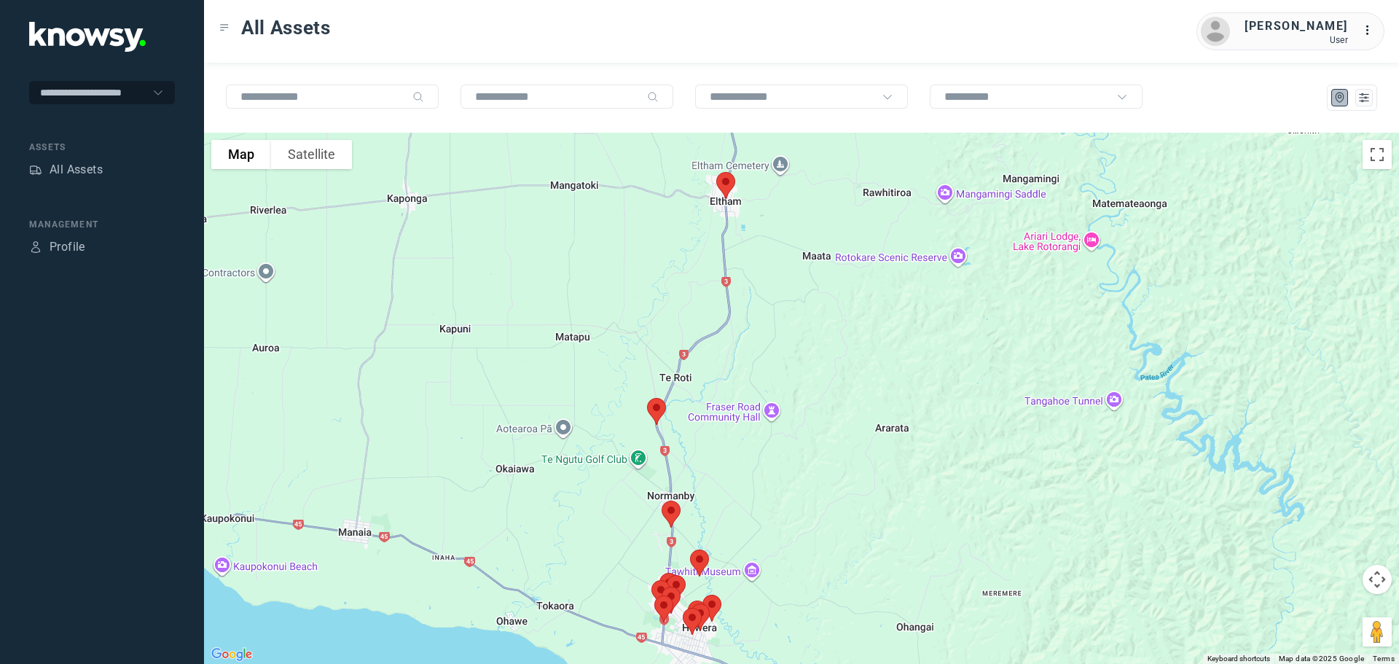
click at [730, 184] on img at bounding box center [725, 185] width 31 height 39
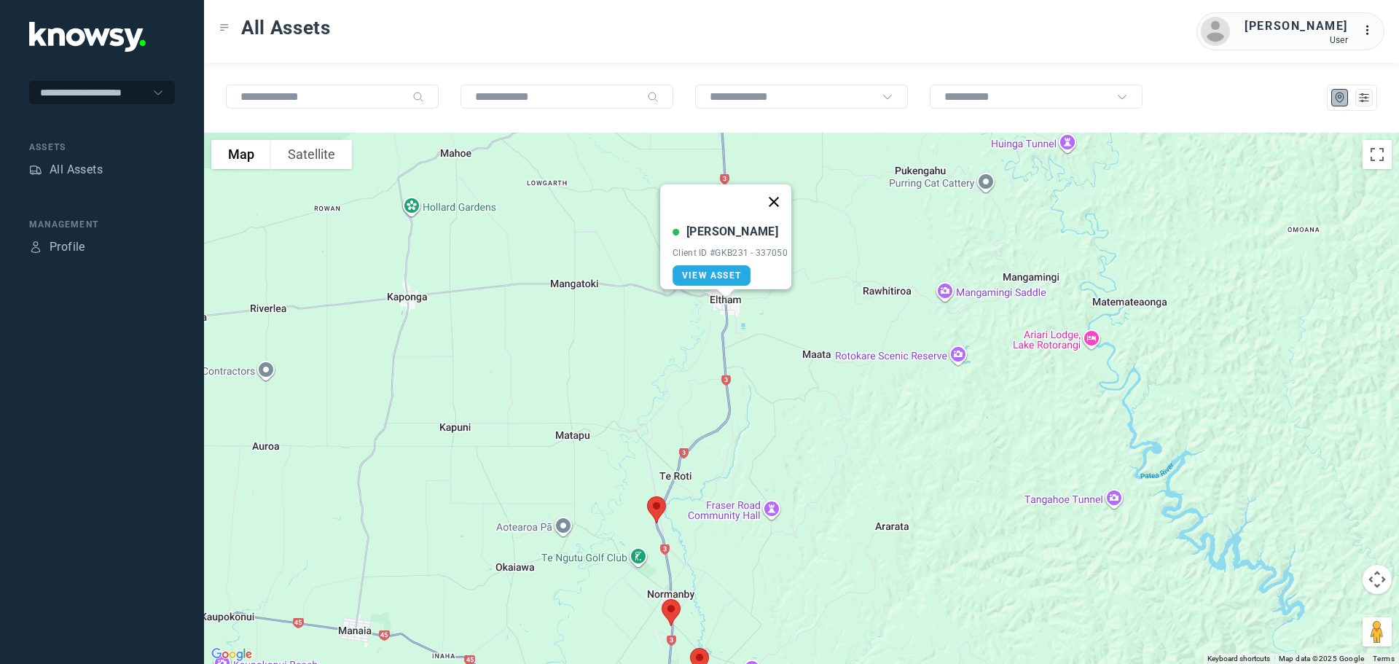
click at [777, 195] on button "Close" at bounding box center [773, 201] width 35 height 35
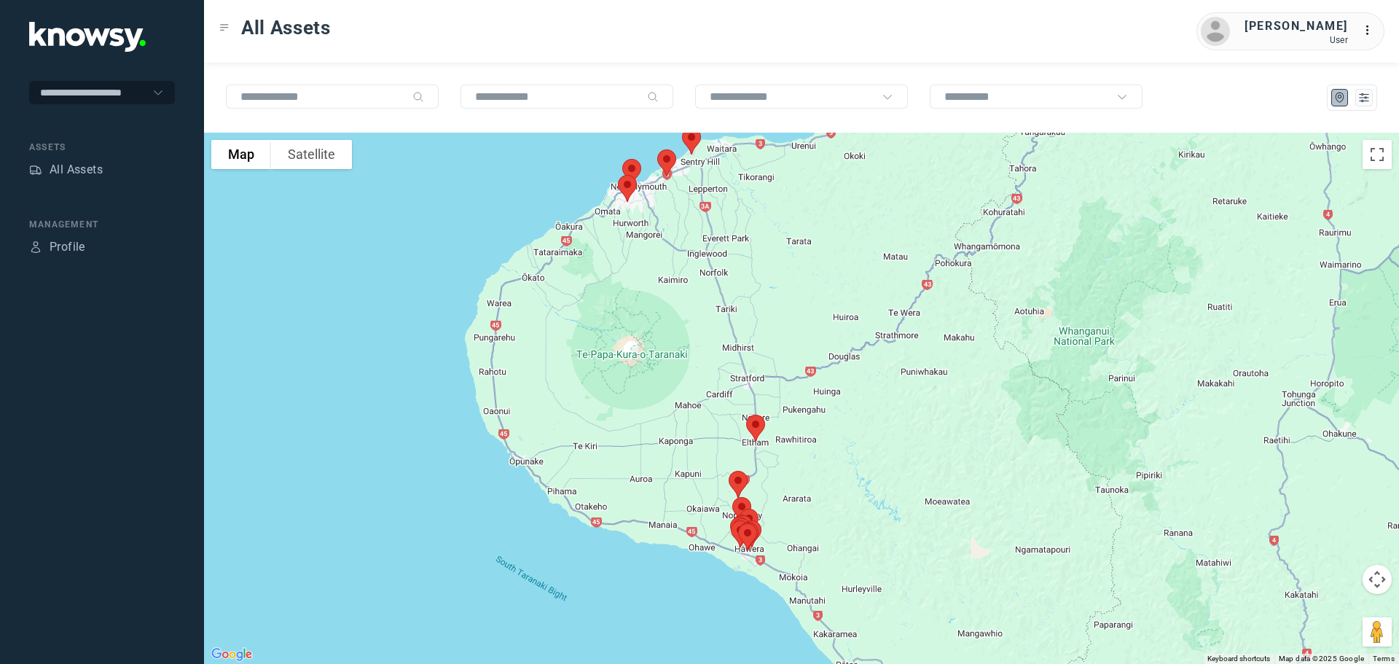
drag, startPoint x: 845, startPoint y: 314, endPoint x: 814, endPoint y: 534, distance: 222.2
click at [814, 534] on div at bounding box center [801, 398] width 1195 height 531
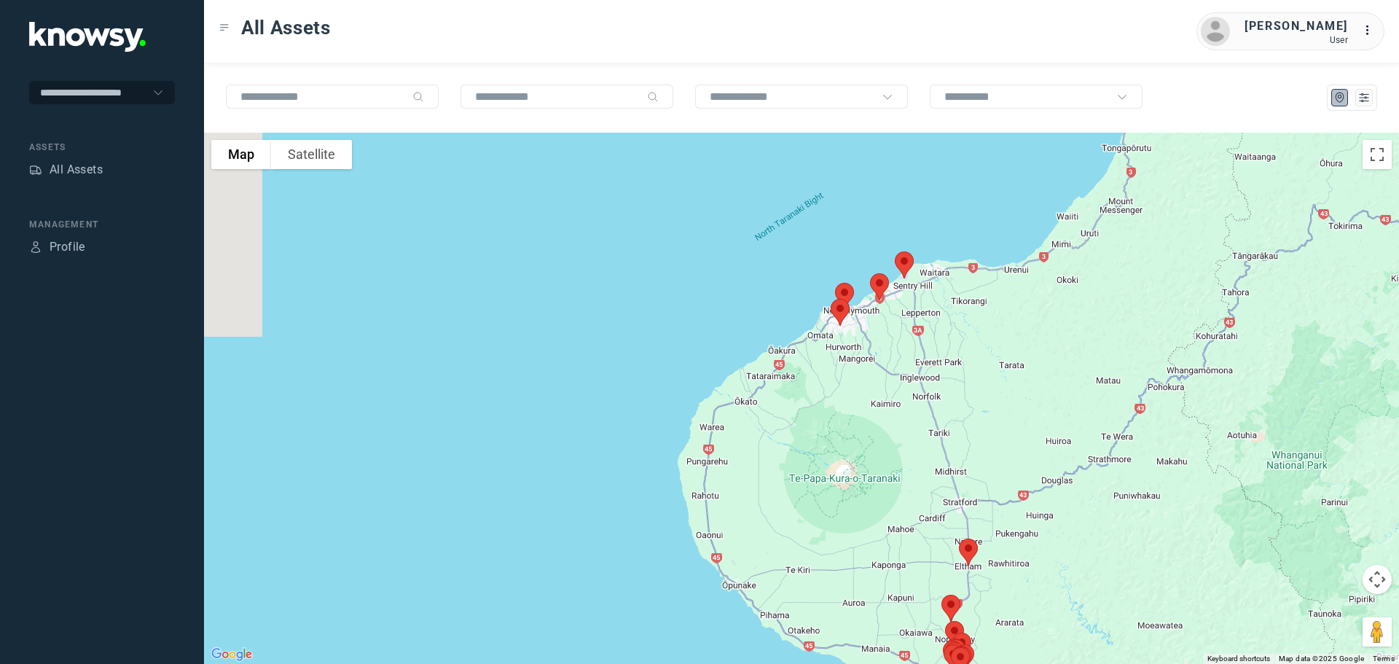
drag, startPoint x: 701, startPoint y: 390, endPoint x: 926, endPoint y: 369, distance: 226.1
click at [926, 369] on div at bounding box center [801, 398] width 1195 height 531
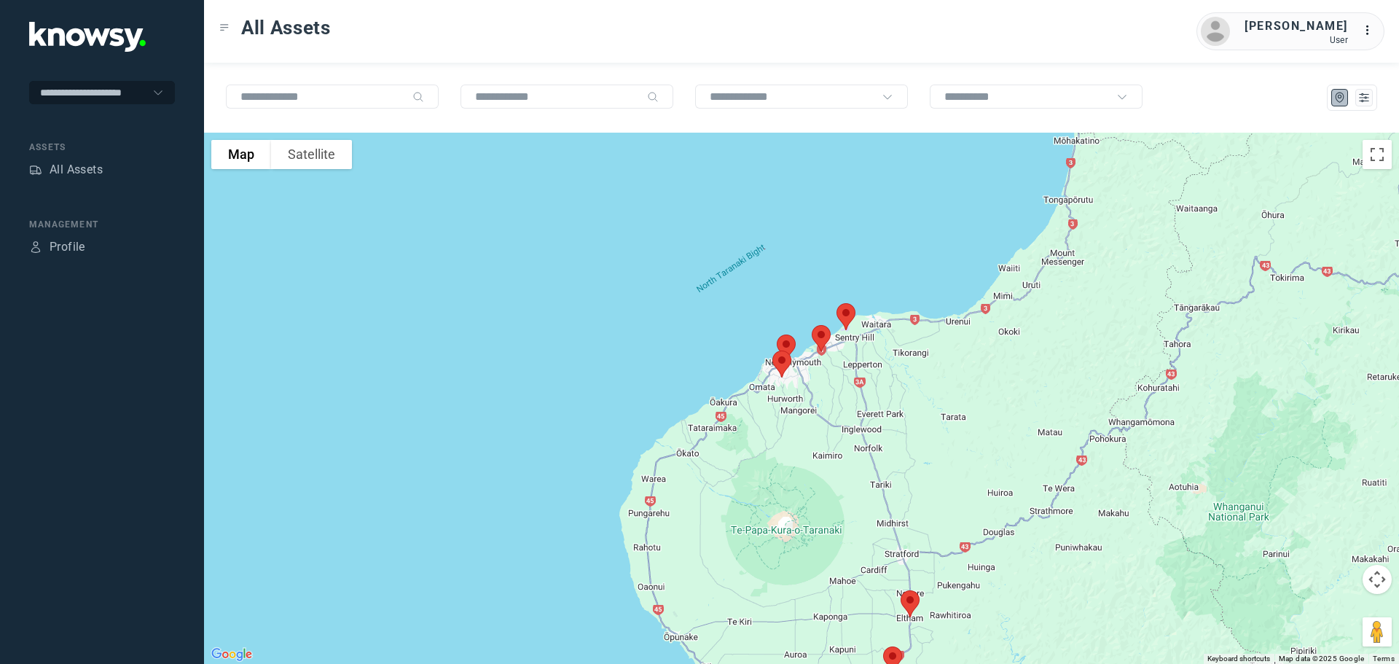
drag, startPoint x: 822, startPoint y: 365, endPoint x: 756, endPoint y: 424, distance: 88.8
click at [756, 424] on div at bounding box center [801, 398] width 1195 height 531
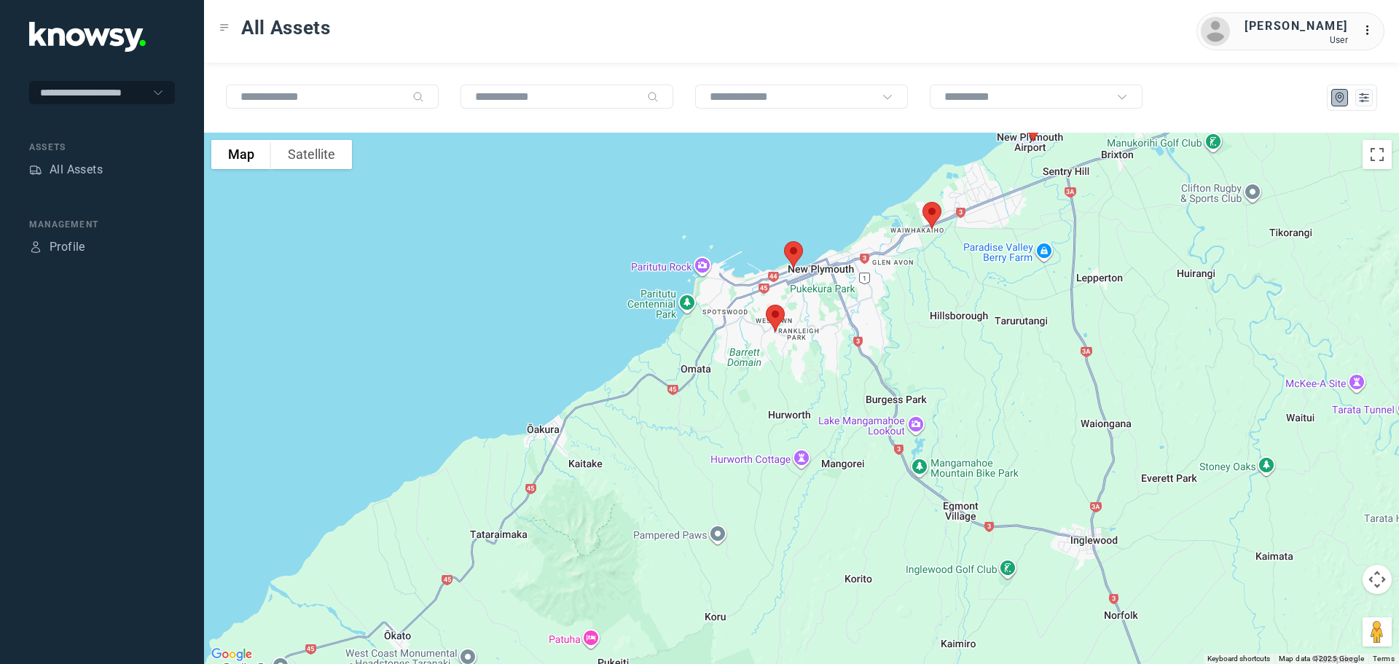
drag, startPoint x: 796, startPoint y: 354, endPoint x: 714, endPoint y: 471, distance: 142.3
click at [717, 470] on div at bounding box center [801, 398] width 1195 height 531
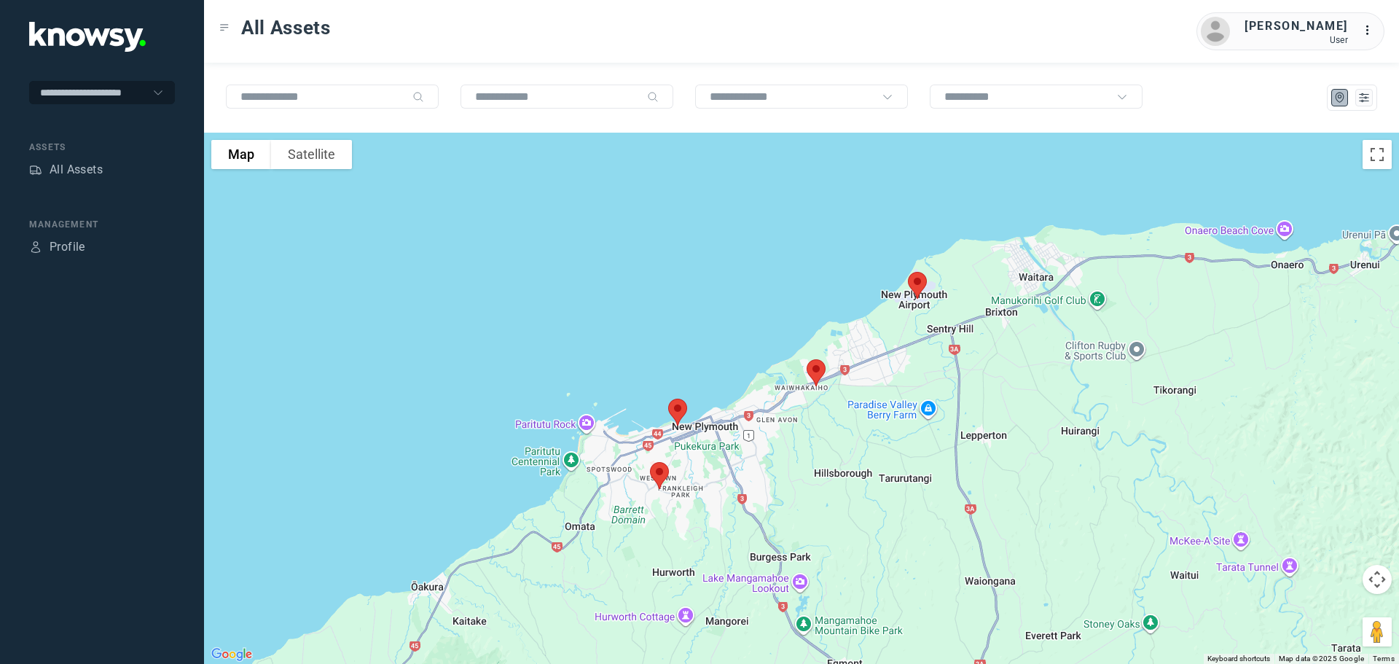
click at [662, 473] on img at bounding box center [659, 475] width 31 height 39
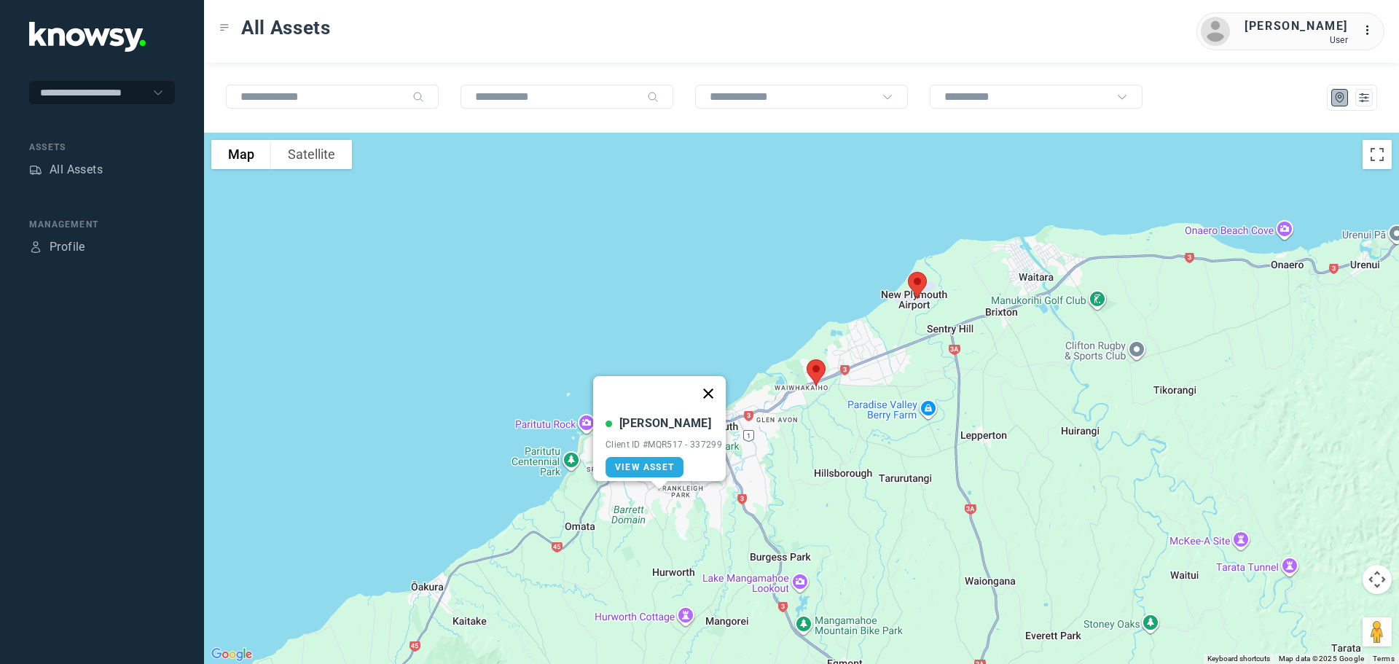
click at [711, 382] on button "Close" at bounding box center [708, 393] width 35 height 35
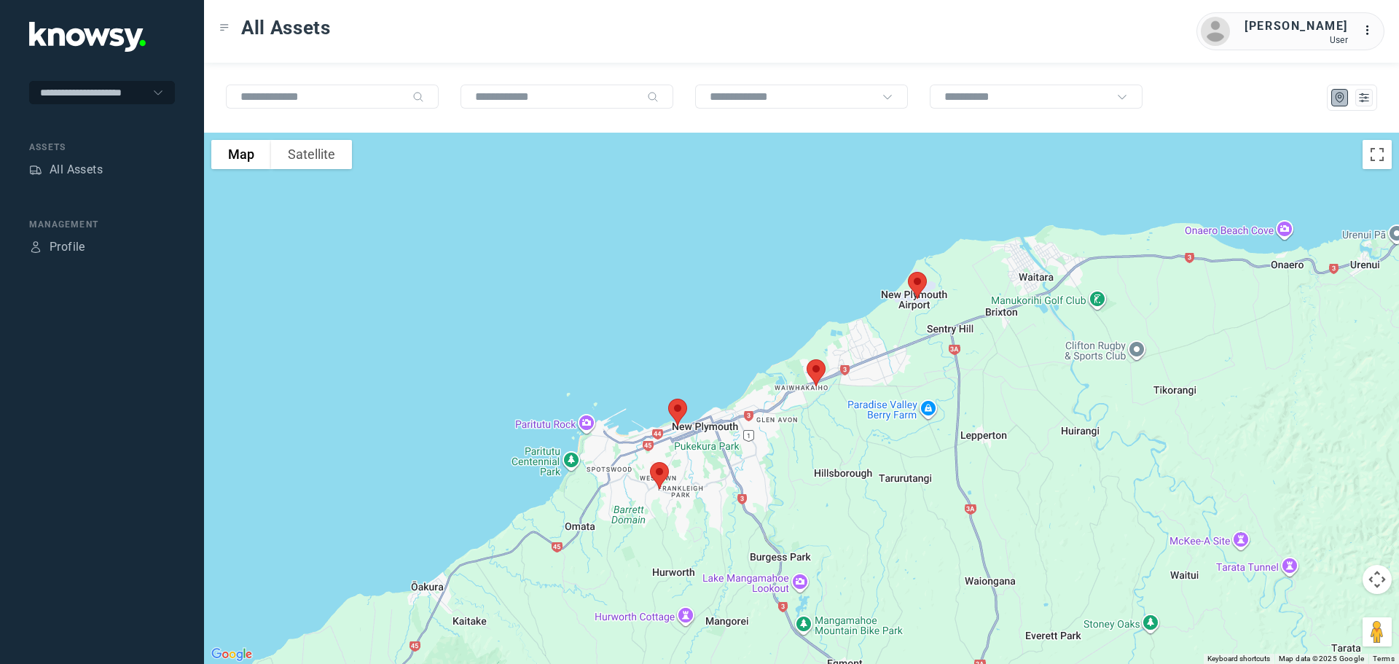
click at [681, 407] on img at bounding box center [677, 412] width 31 height 39
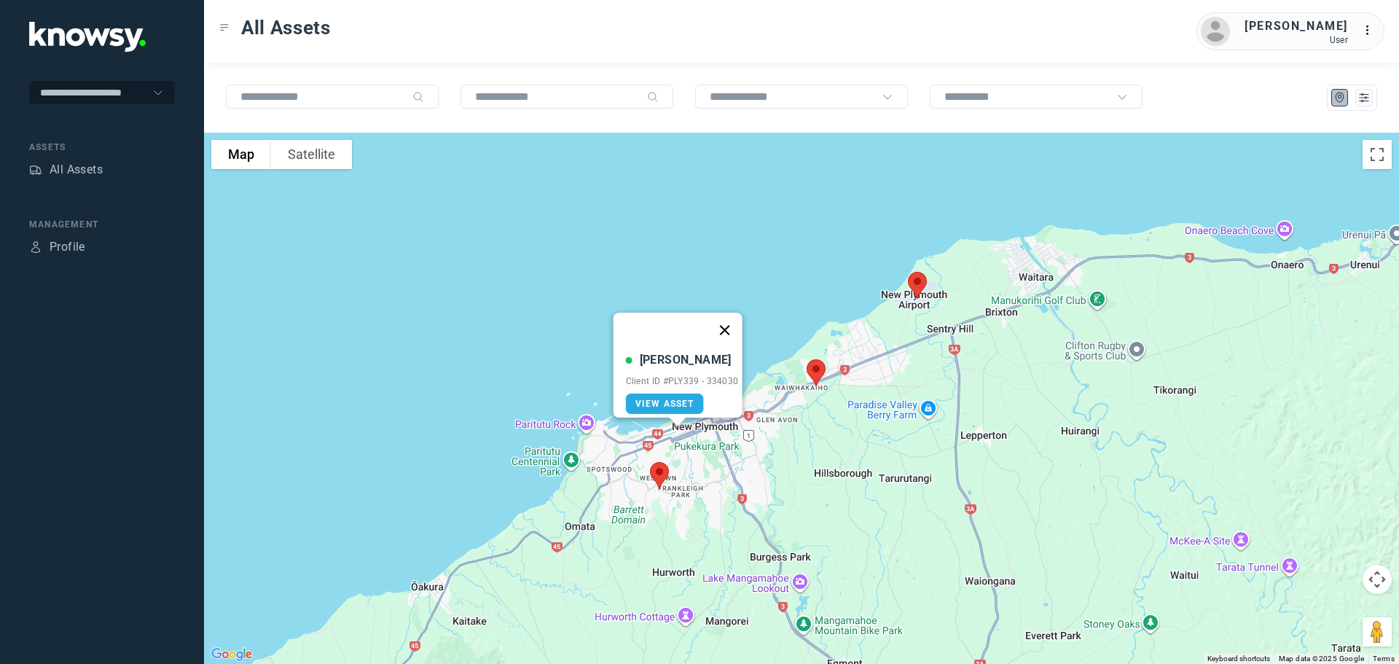
click at [735, 318] on button "Close" at bounding box center [724, 330] width 35 height 35
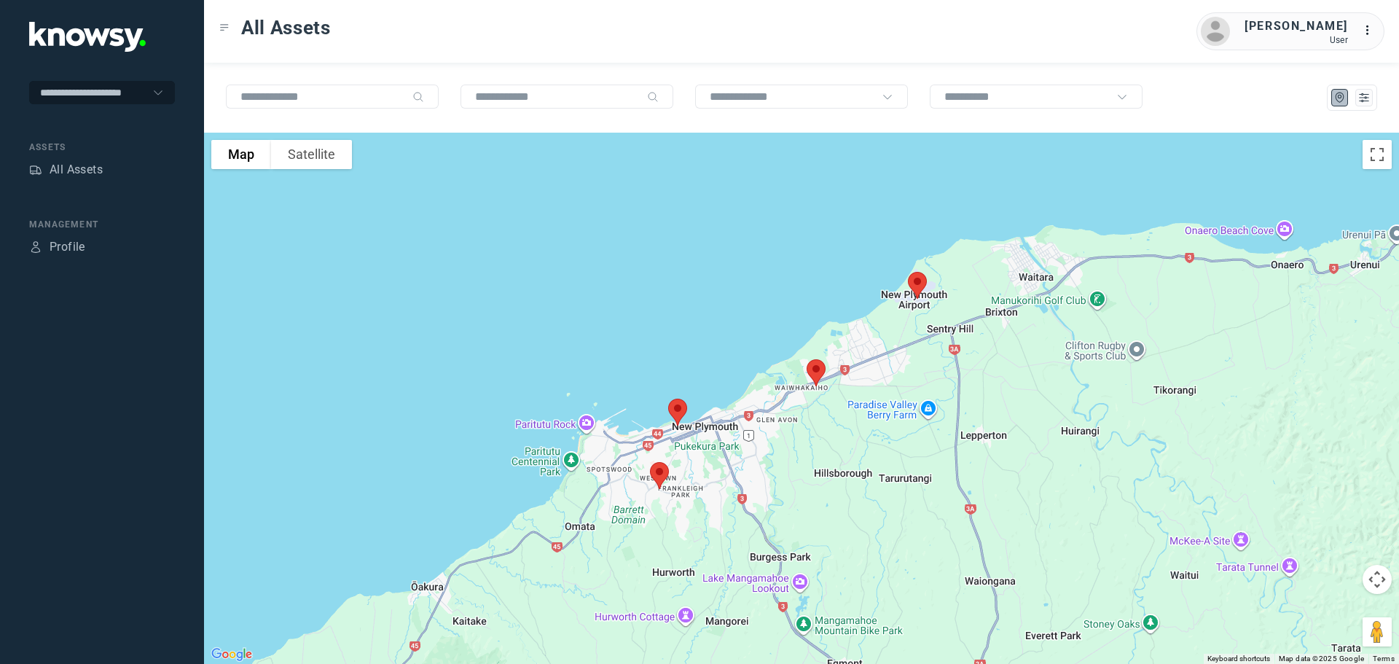
click at [818, 374] on img at bounding box center [816, 372] width 31 height 39
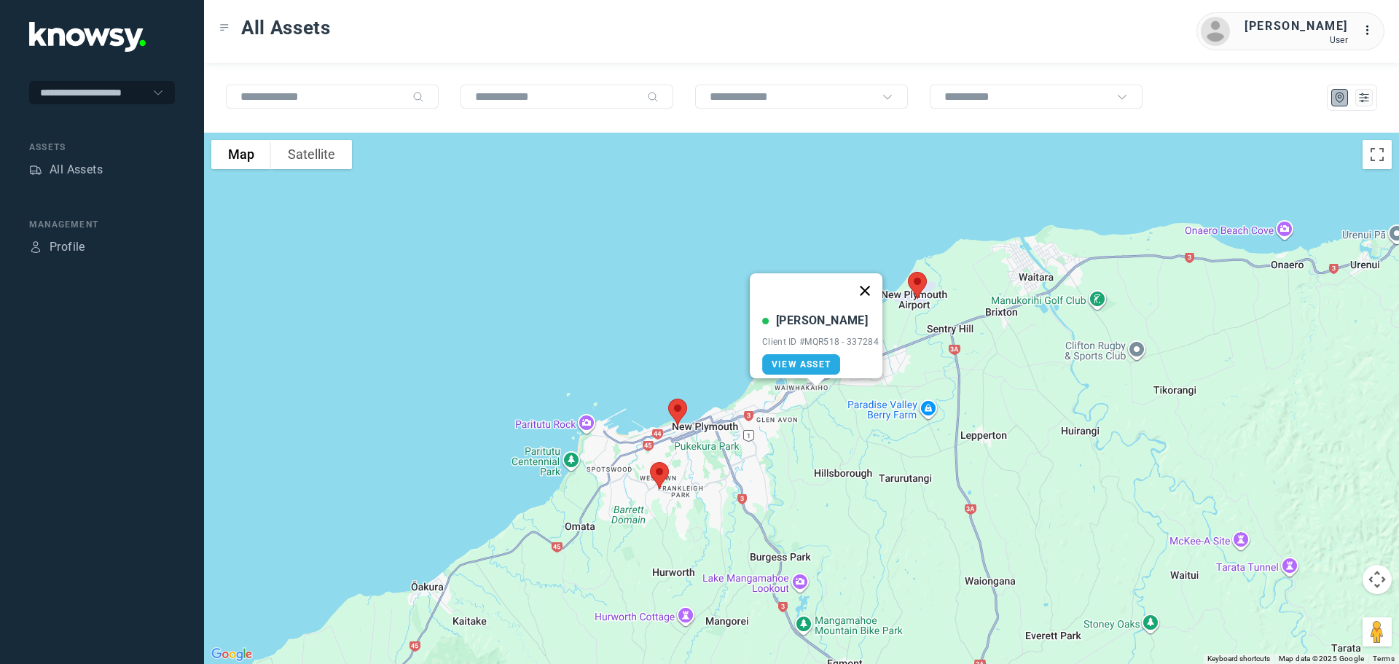
click at [868, 280] on button "Close" at bounding box center [864, 290] width 35 height 35
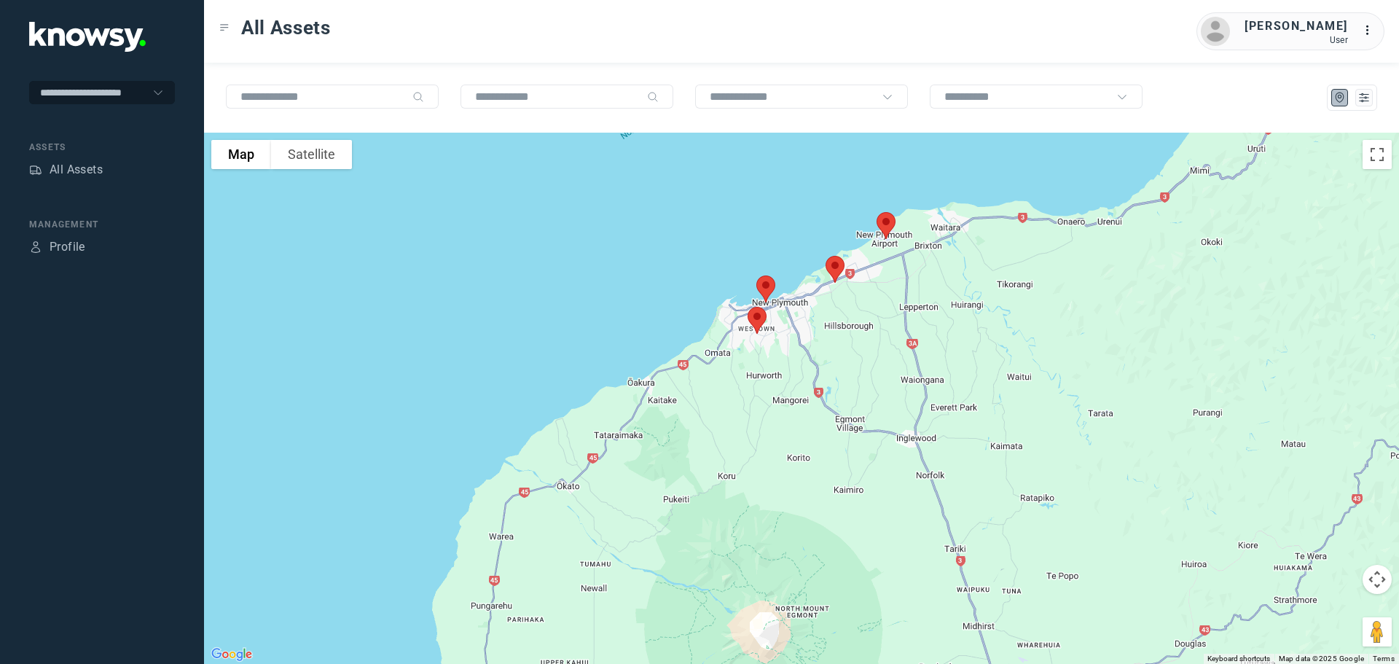
drag, startPoint x: 918, startPoint y: 468, endPoint x: 874, endPoint y: 340, distance: 135.7
click at [874, 343] on div at bounding box center [801, 398] width 1195 height 531
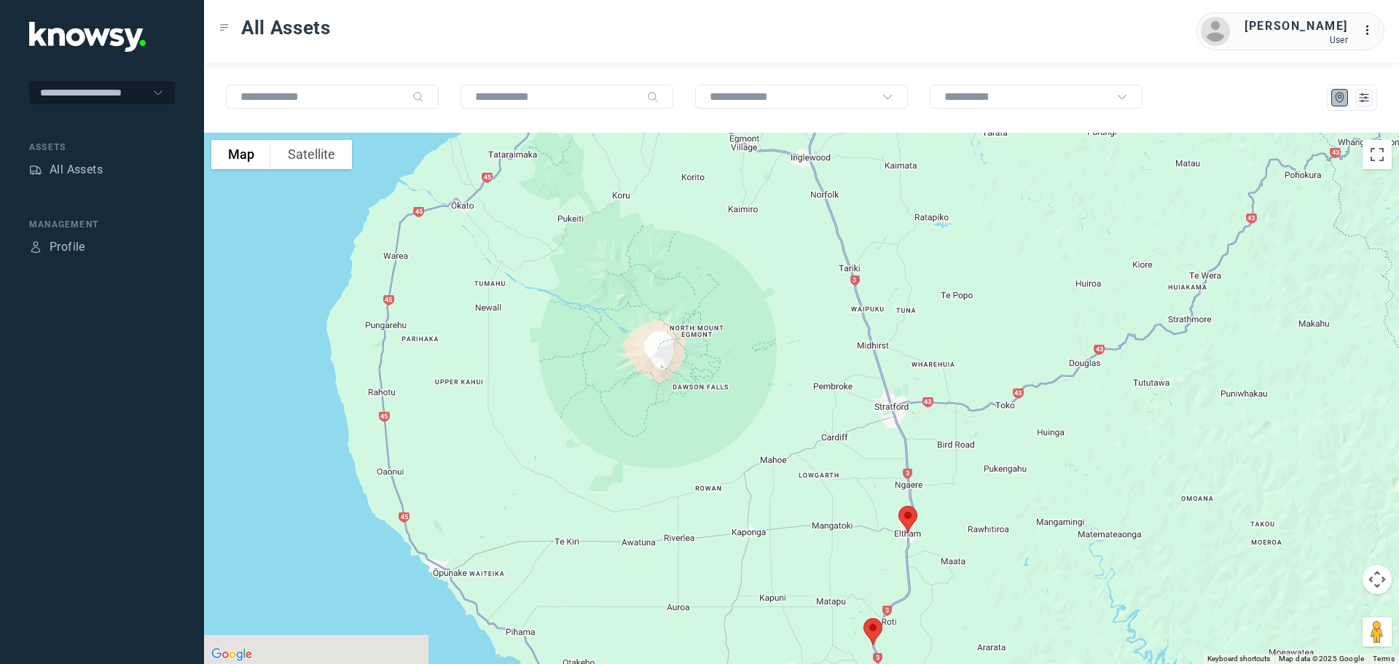
drag, startPoint x: 933, startPoint y: 463, endPoint x: 852, endPoint y: 249, distance: 229.2
click at [855, 258] on div at bounding box center [801, 398] width 1195 height 531
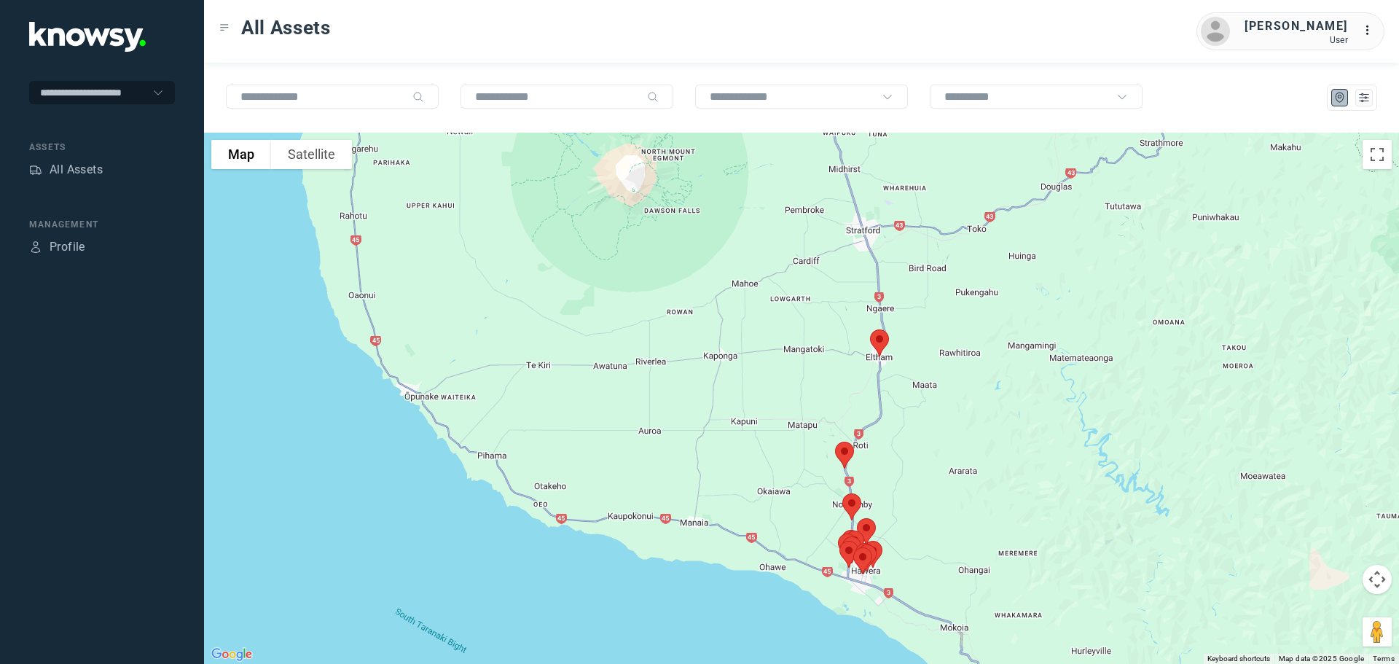
drag, startPoint x: 864, startPoint y: 396, endPoint x: 862, endPoint y: 335, distance: 61.2
click at [862, 335] on div at bounding box center [801, 398] width 1195 height 531
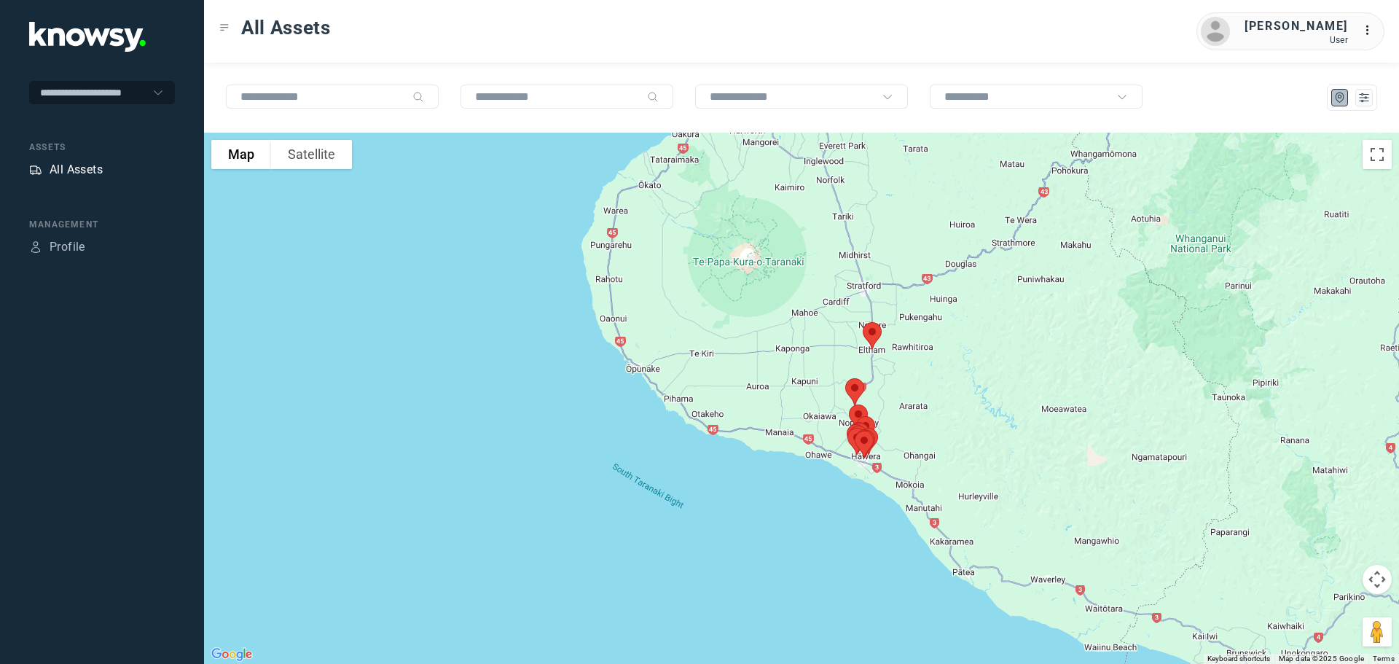
click at [88, 165] on div "All Assets" at bounding box center [76, 169] width 53 height 17
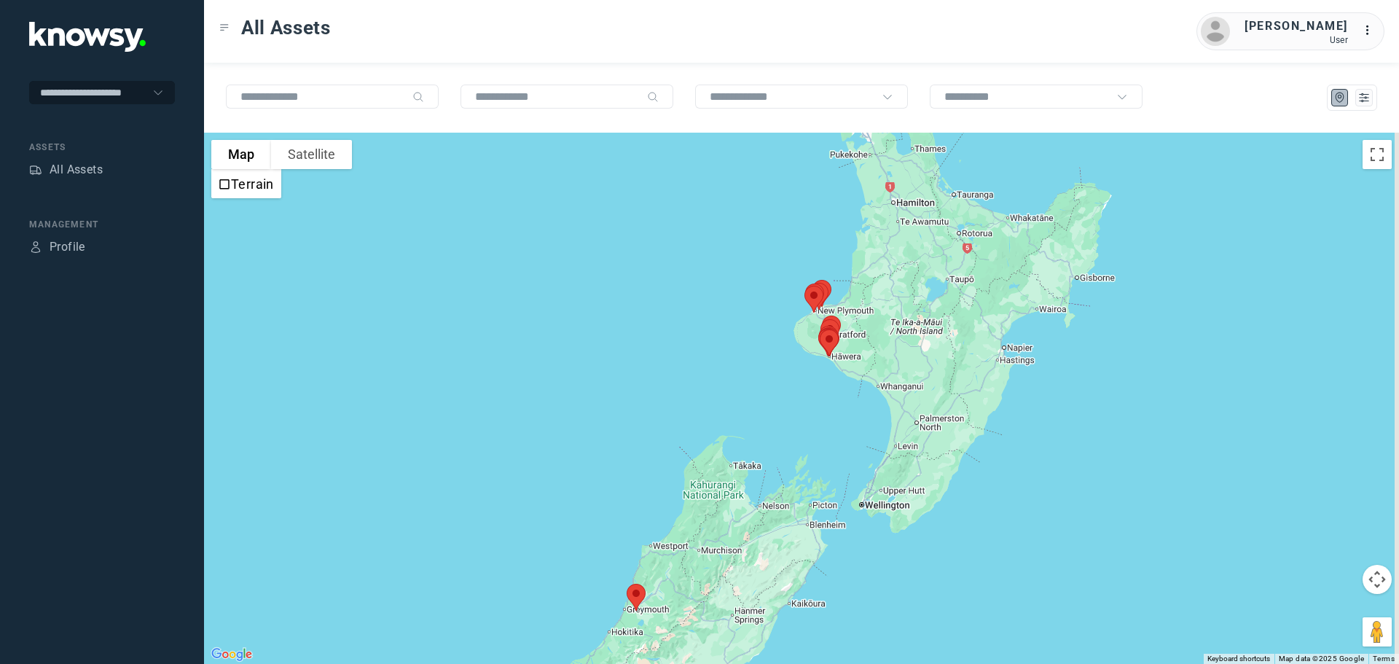
drag, startPoint x: 962, startPoint y: 235, endPoint x: 880, endPoint y: 299, distance: 103.9
click at [869, 308] on div at bounding box center [801, 398] width 1195 height 531
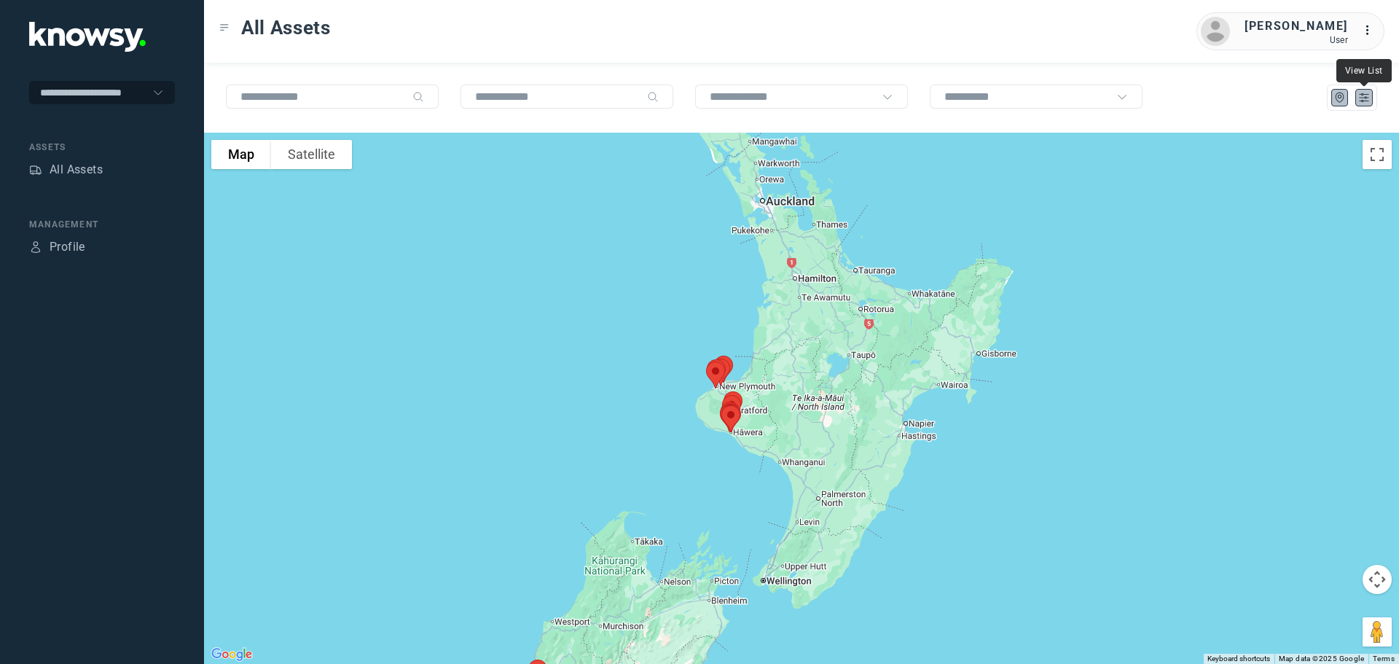
click at [1365, 94] on icon "List" at bounding box center [1363, 97] width 13 height 13
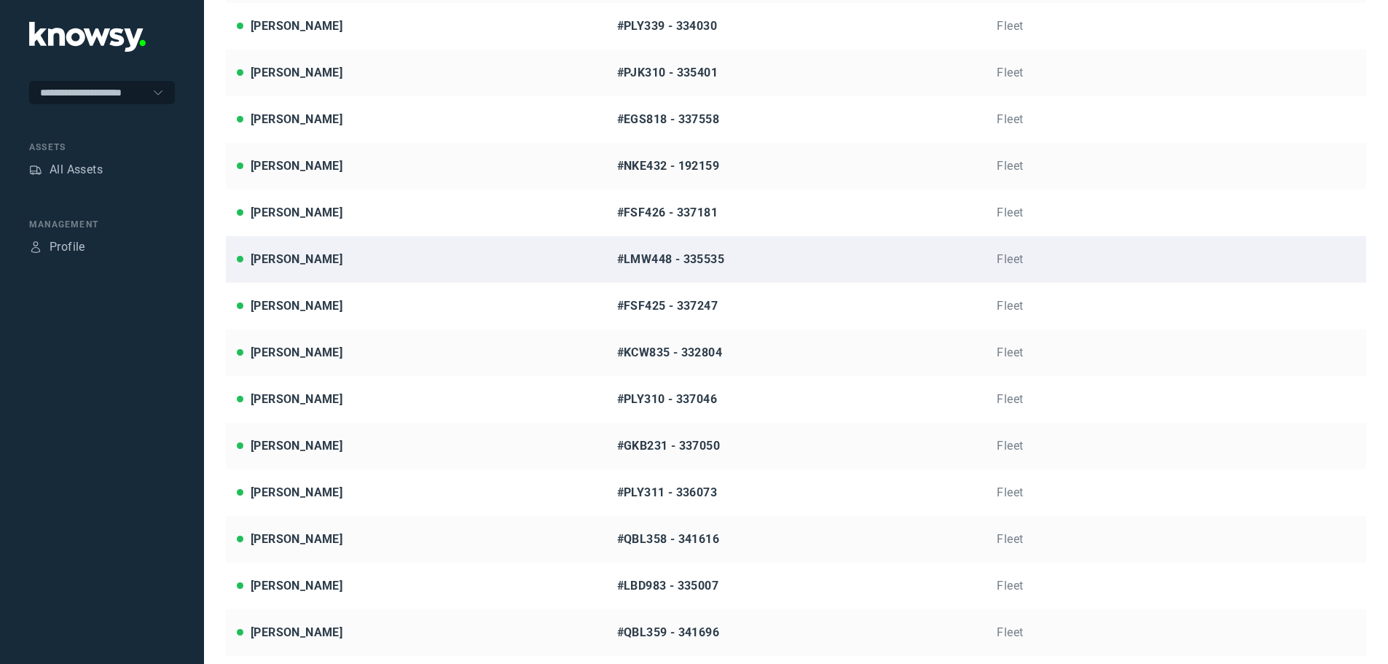
scroll to position [291, 0]
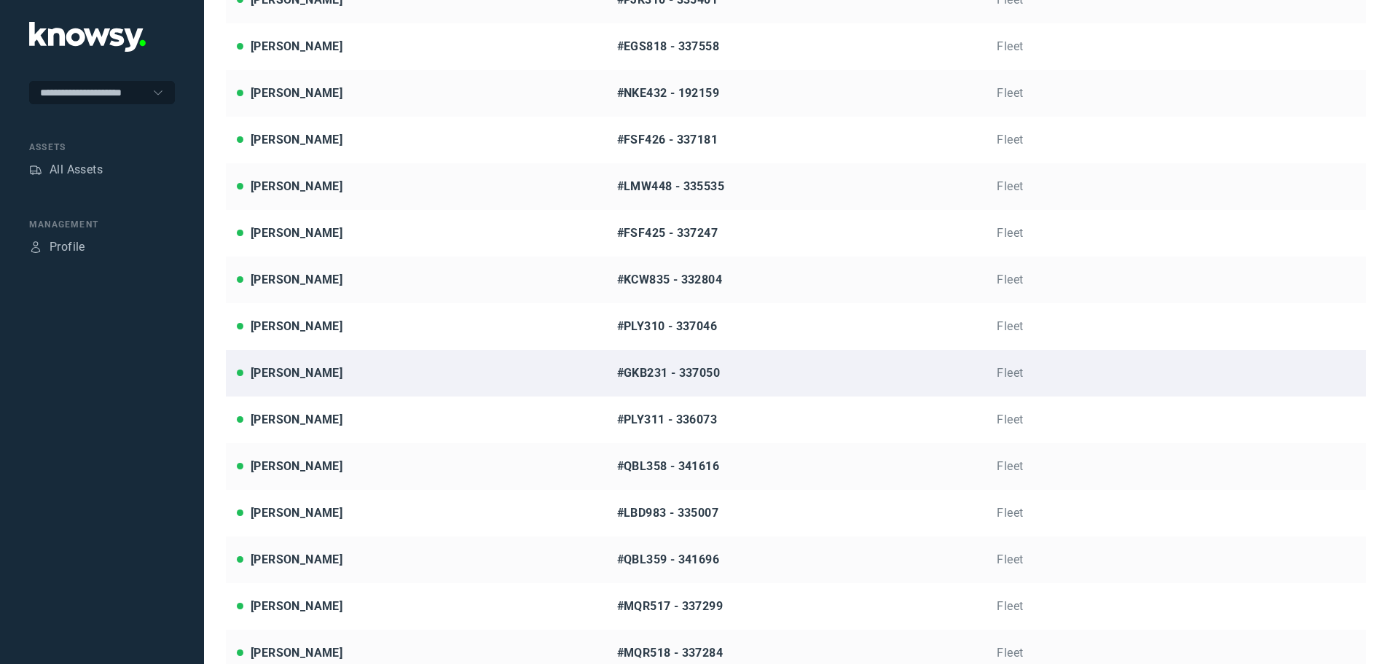
click at [310, 371] on div "[PERSON_NAME]" at bounding box center [297, 372] width 92 height 17
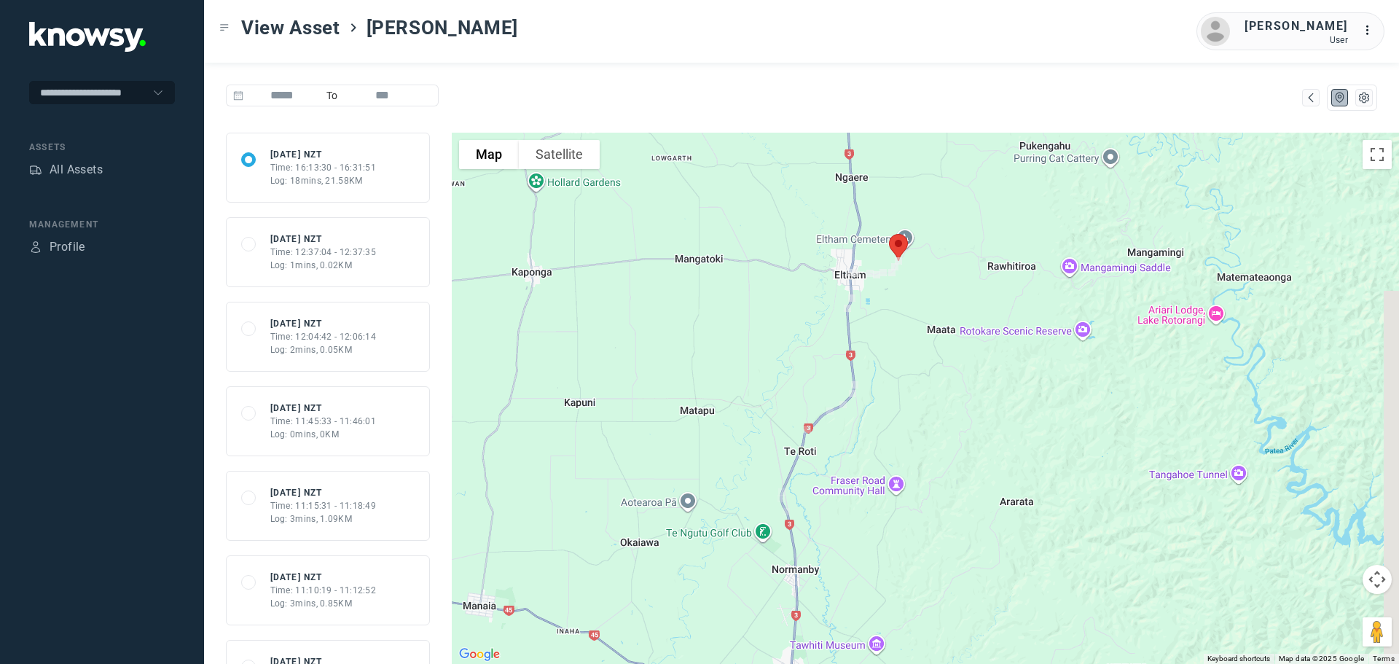
drag, startPoint x: 835, startPoint y: 276, endPoint x: 734, endPoint y: 374, distance: 141.2
click at [734, 374] on div at bounding box center [925, 398] width 947 height 531
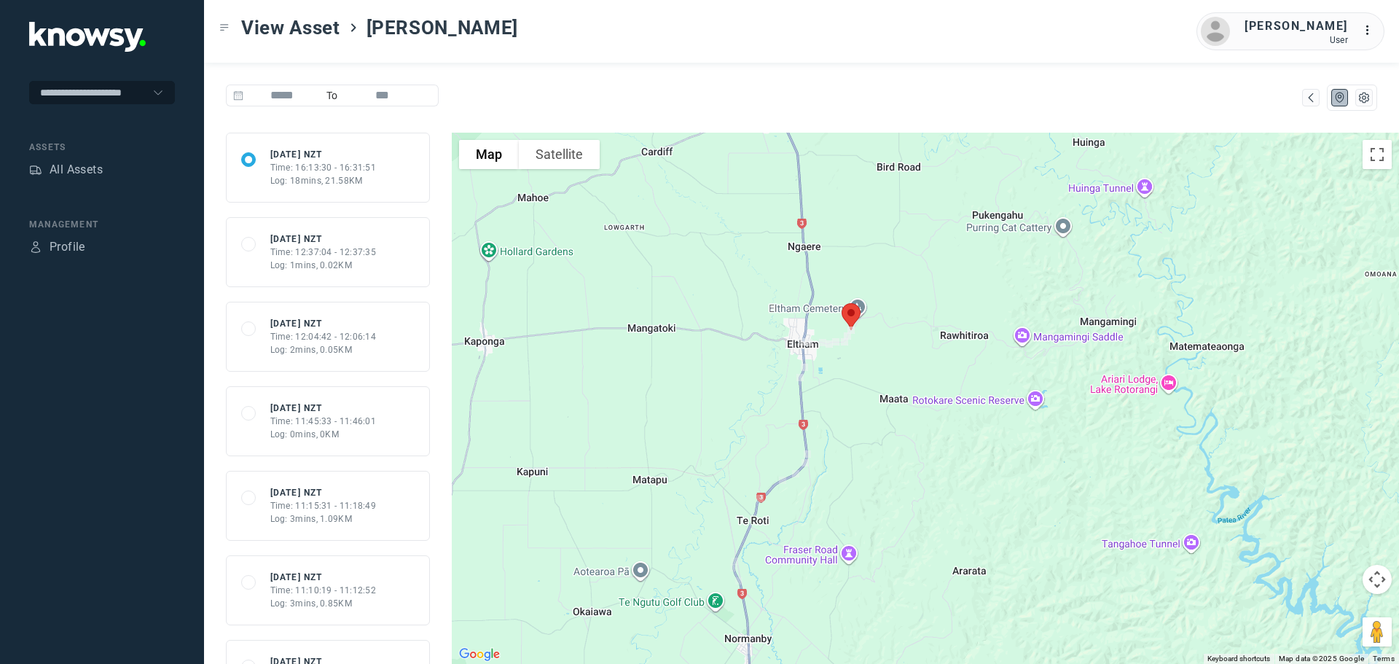
drag, startPoint x: 875, startPoint y: 339, endPoint x: 851, endPoint y: 383, distance: 49.9
click at [851, 383] on div at bounding box center [925, 398] width 947 height 531
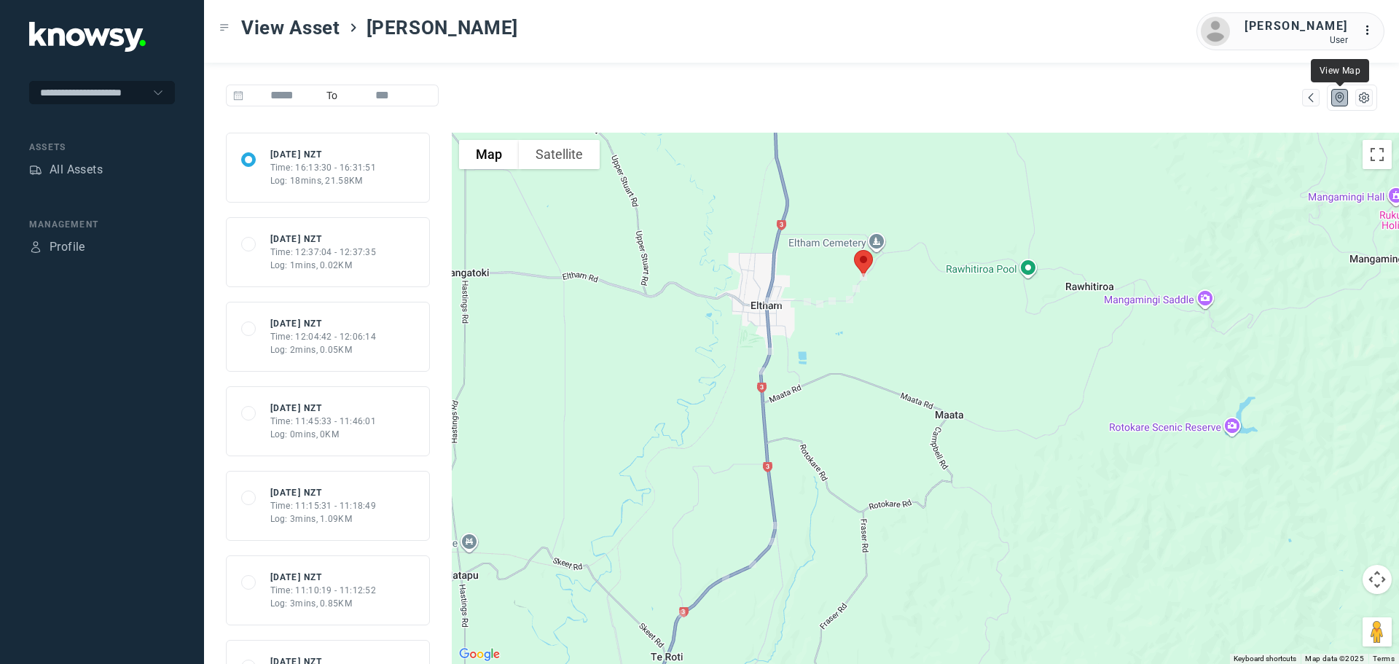
click at [1337, 98] on icon "Map" at bounding box center [1339, 97] width 13 height 13
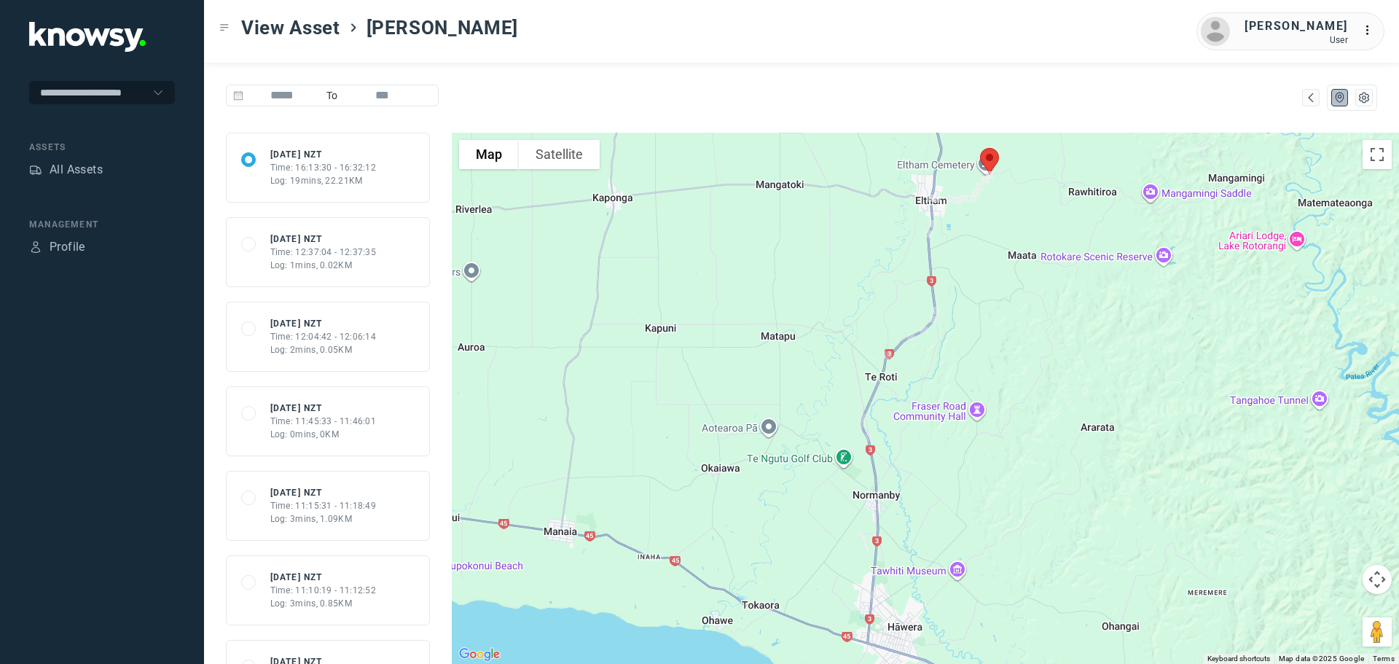
click at [1367, 34] on tspan "..." at bounding box center [1370, 30] width 15 height 11
click at [1352, 123] on link "Logout" at bounding box center [1344, 122] width 60 height 23
